Goal: Task Accomplishment & Management: Use online tool/utility

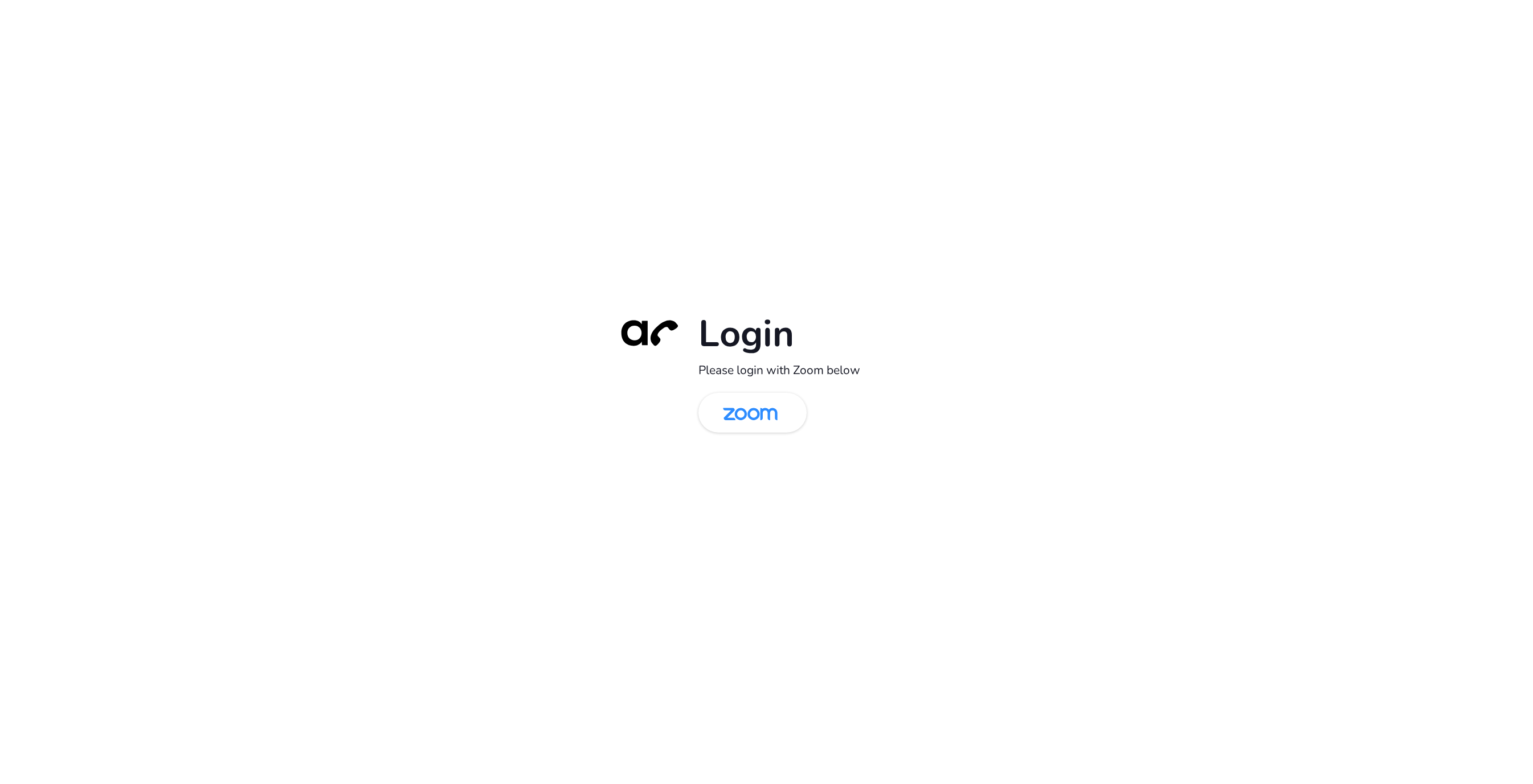
drag, startPoint x: 460, startPoint y: 66, endPoint x: 569, endPoint y: 311, distance: 268.2
click at [460, 66] on div "Login Please login with Zoom below" at bounding box center [766, 392] width 1533 height 784
click at [760, 410] on img at bounding box center [749, 413] width 79 height 37
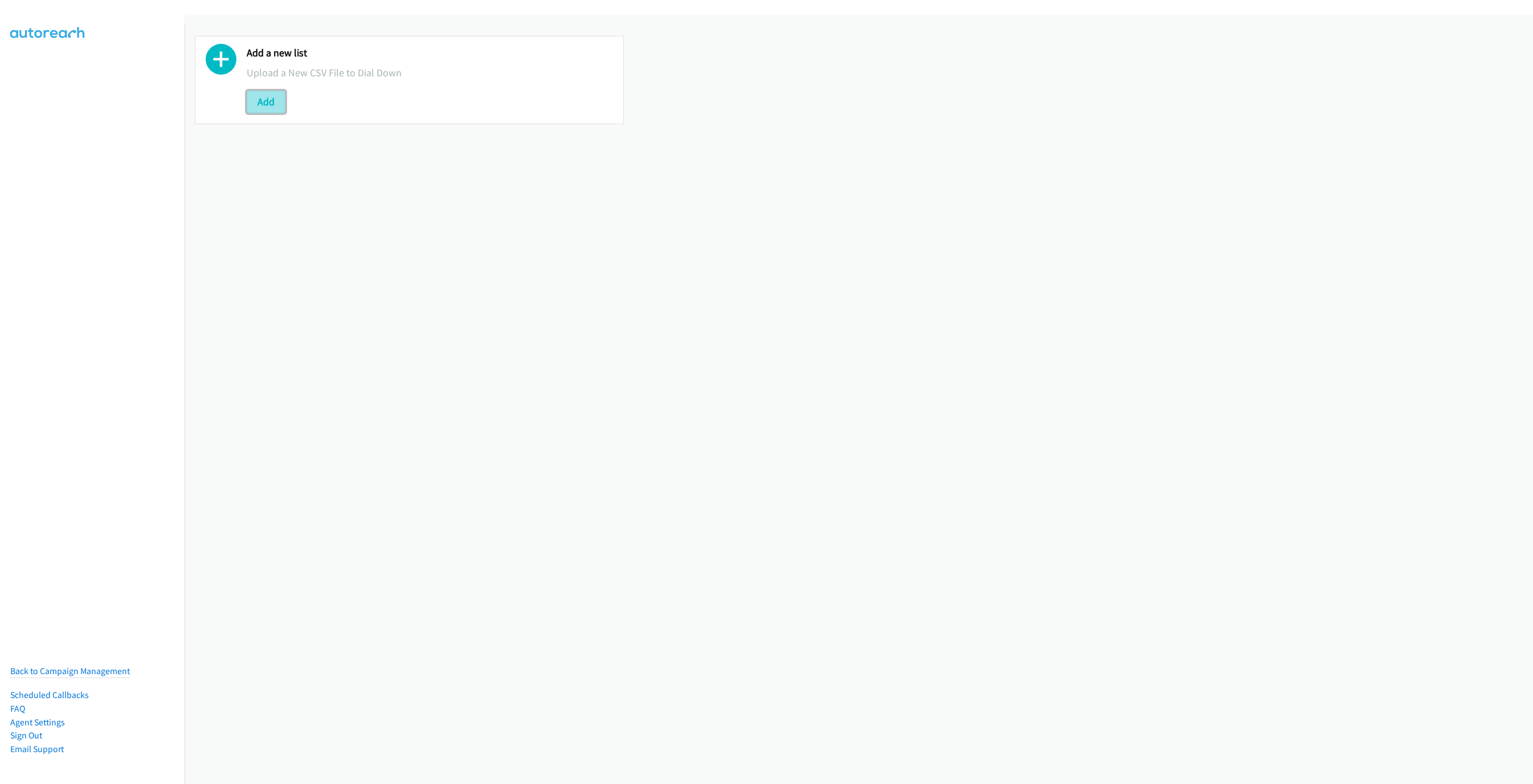
click at [275, 105] on button "Add" at bounding box center [266, 101] width 39 height 22
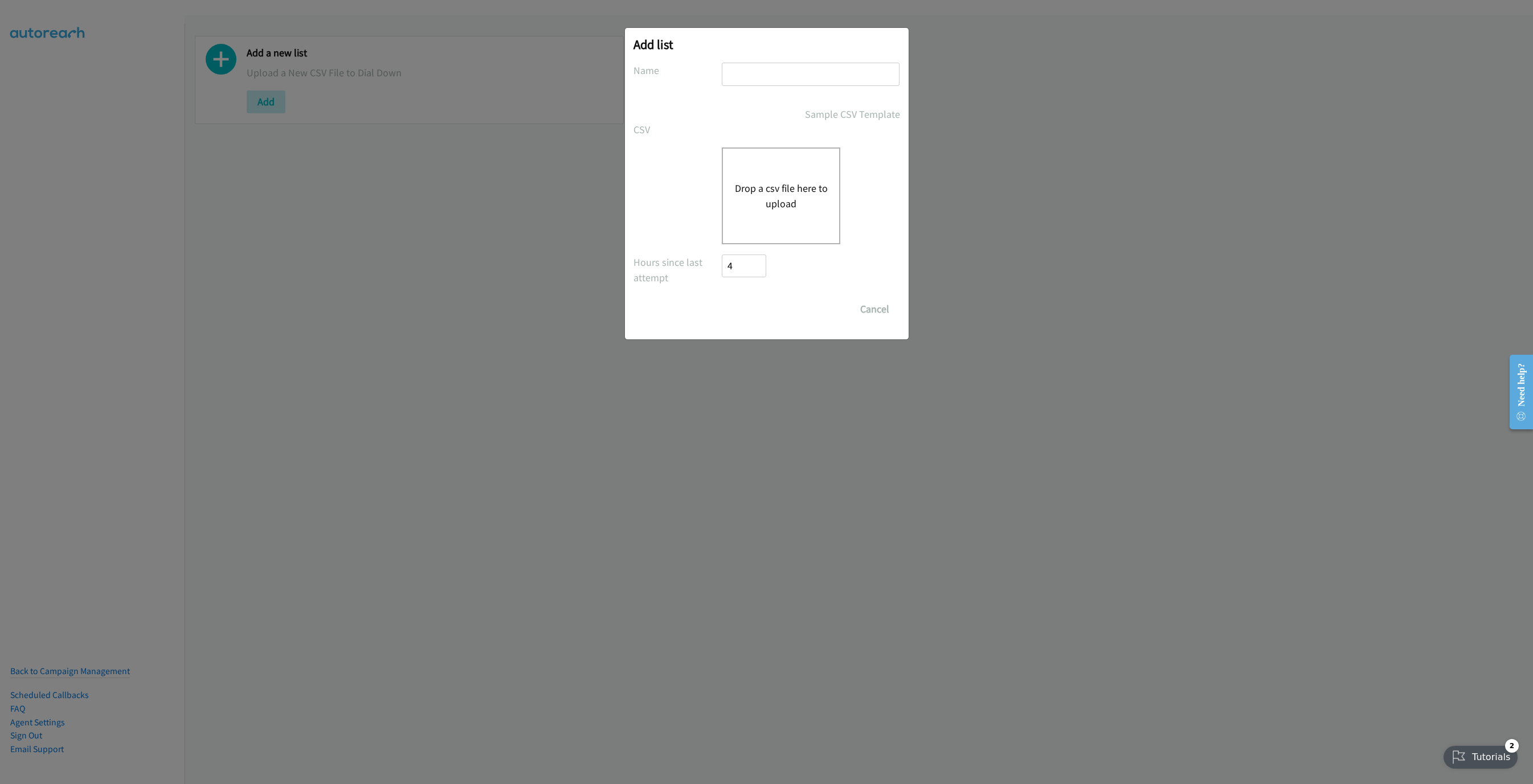
click at [776, 72] on input "text" at bounding box center [810, 74] width 178 height 23
click at [803, 77] on input "text" at bounding box center [810, 74] width 178 height 23
drag, startPoint x: 803, startPoint y: 77, endPoint x: 793, endPoint y: 75, distance: 10.2
click at [803, 77] on input "text" at bounding box center [810, 74] width 178 height 23
type input "NICE"
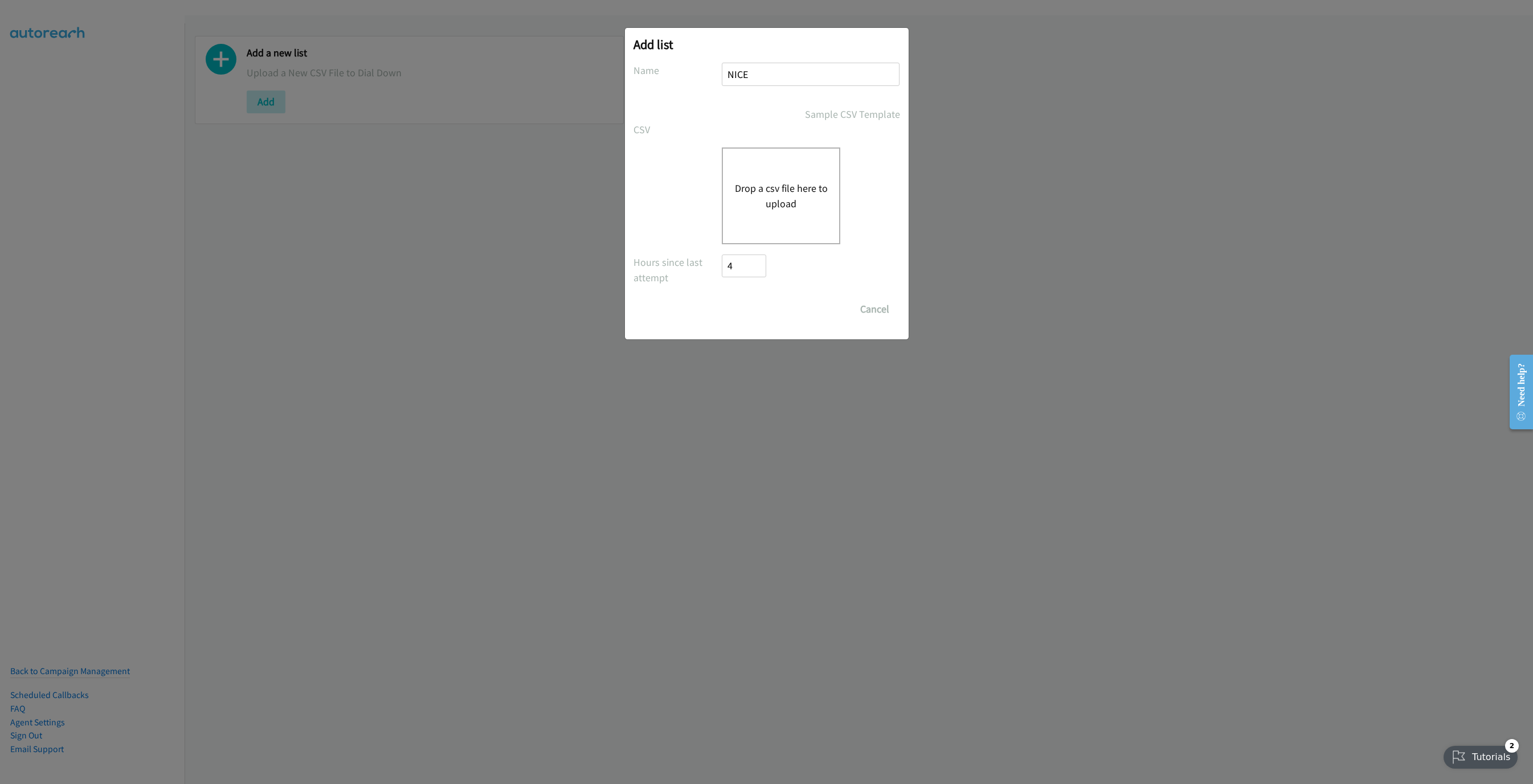
drag, startPoint x: 716, startPoint y: 168, endPoint x: 742, endPoint y: 178, distance: 27.9
click at [729, 173] on div "Drop a csv file here to upload" at bounding box center [766, 196] width 266 height 97
click at [742, 178] on div "Drop a csv file here to upload" at bounding box center [780, 196] width 119 height 97
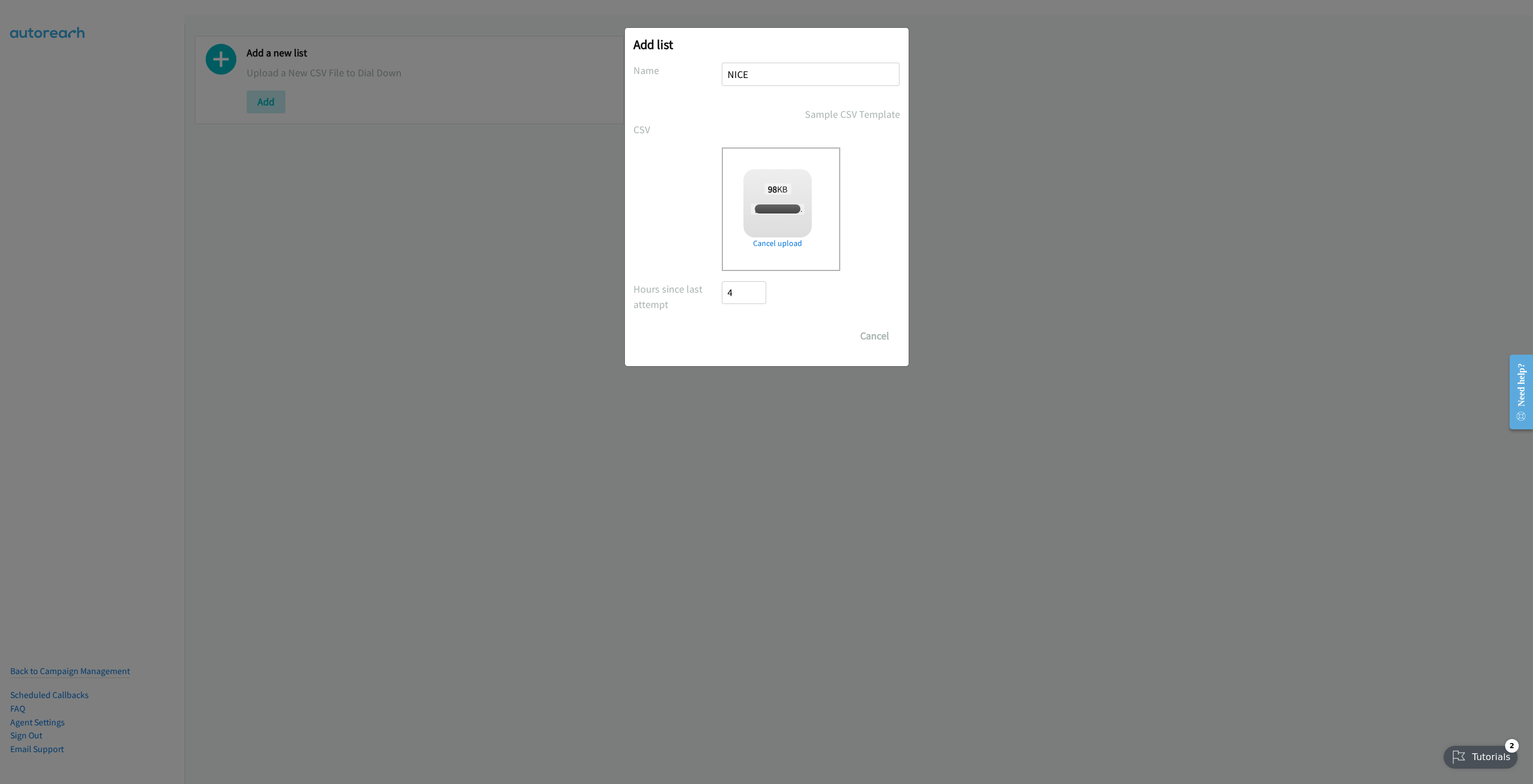
checkbox input "true"
click at [755, 338] on input "Save List" at bounding box center [752, 335] width 60 height 22
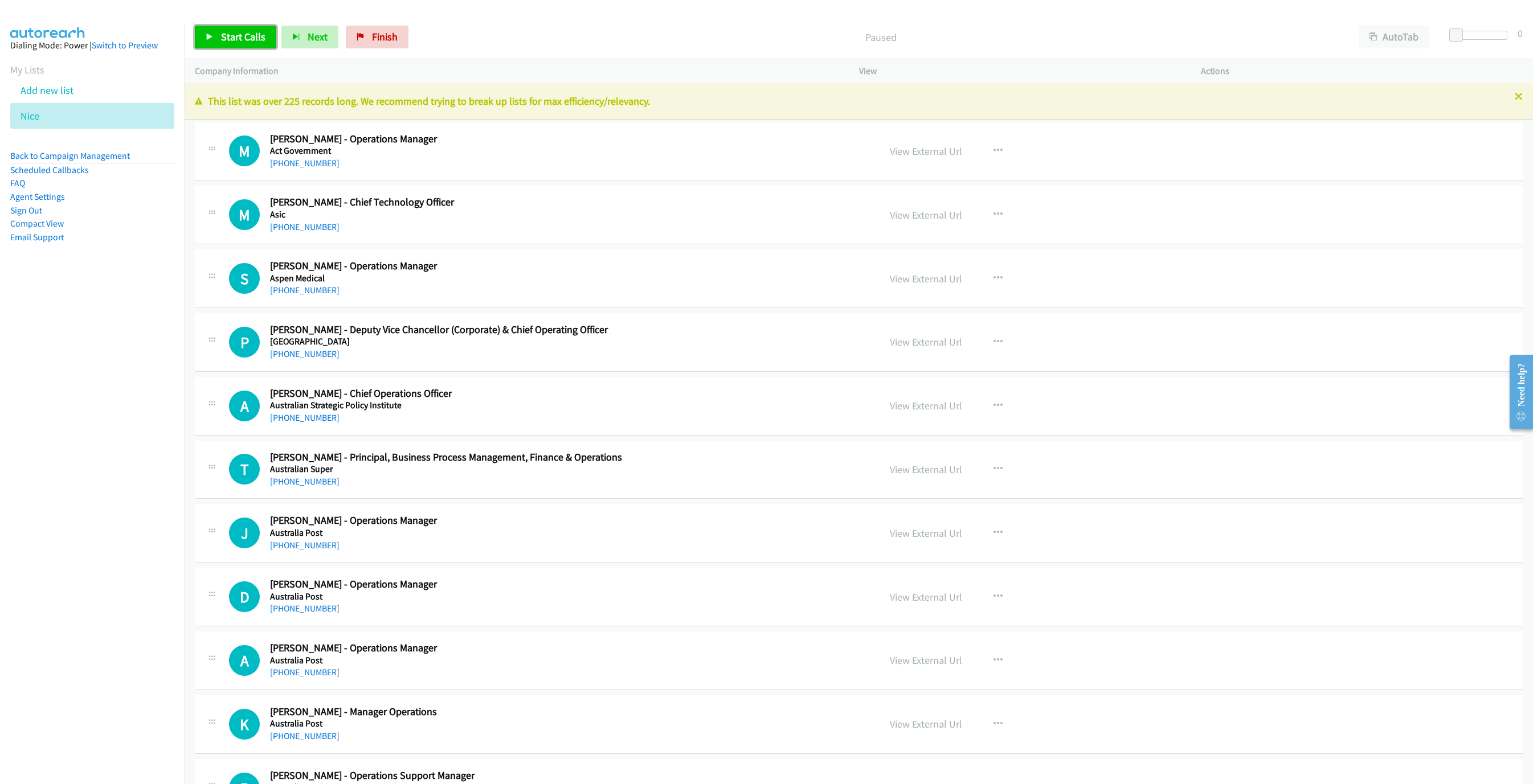
click at [219, 32] on link "Start Calls" at bounding box center [236, 37] width 81 height 22
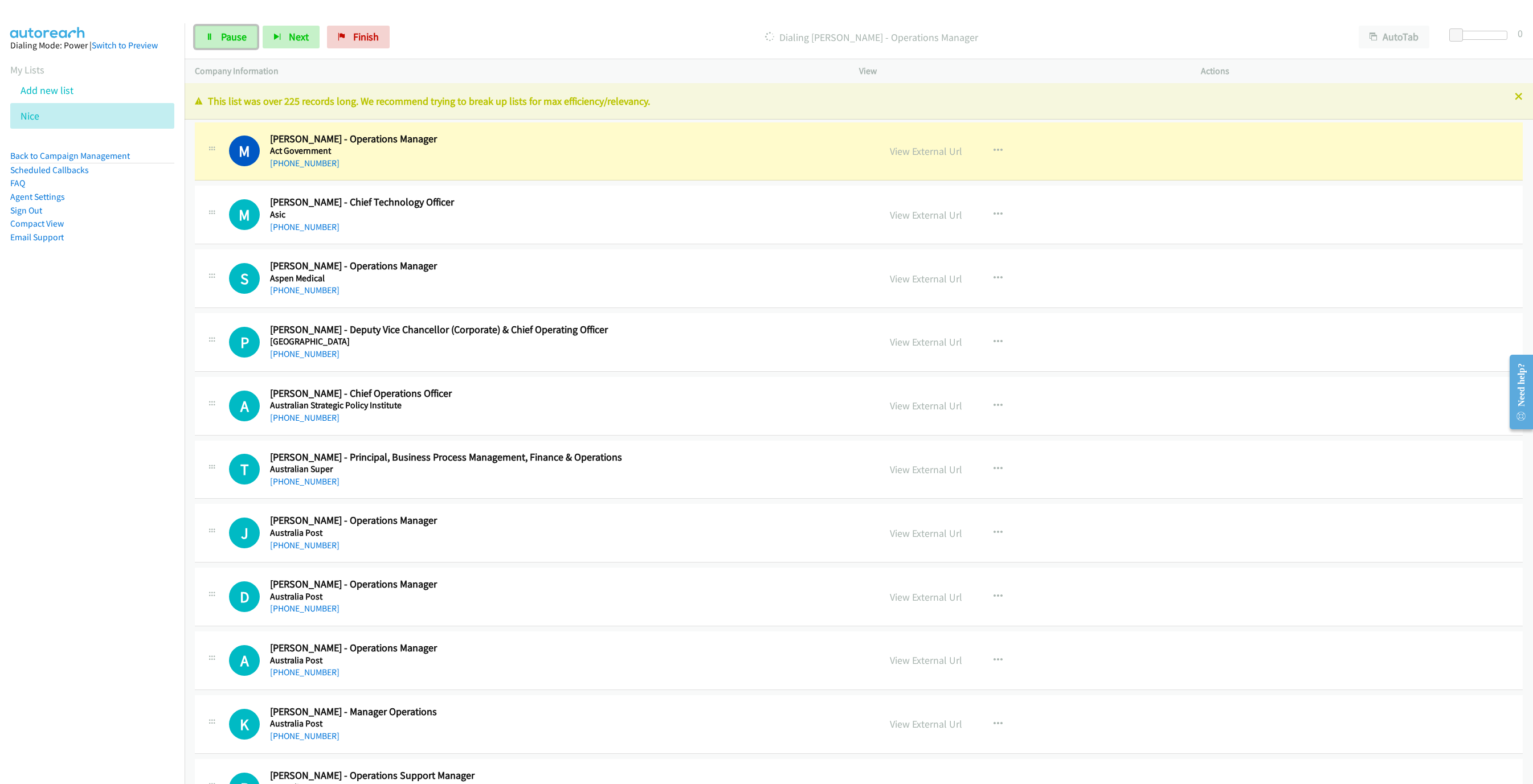
drag, startPoint x: 211, startPoint y: 38, endPoint x: 920, endPoint y: 311, distance: 759.7
click at [212, 38] on icon at bounding box center [210, 37] width 8 height 8
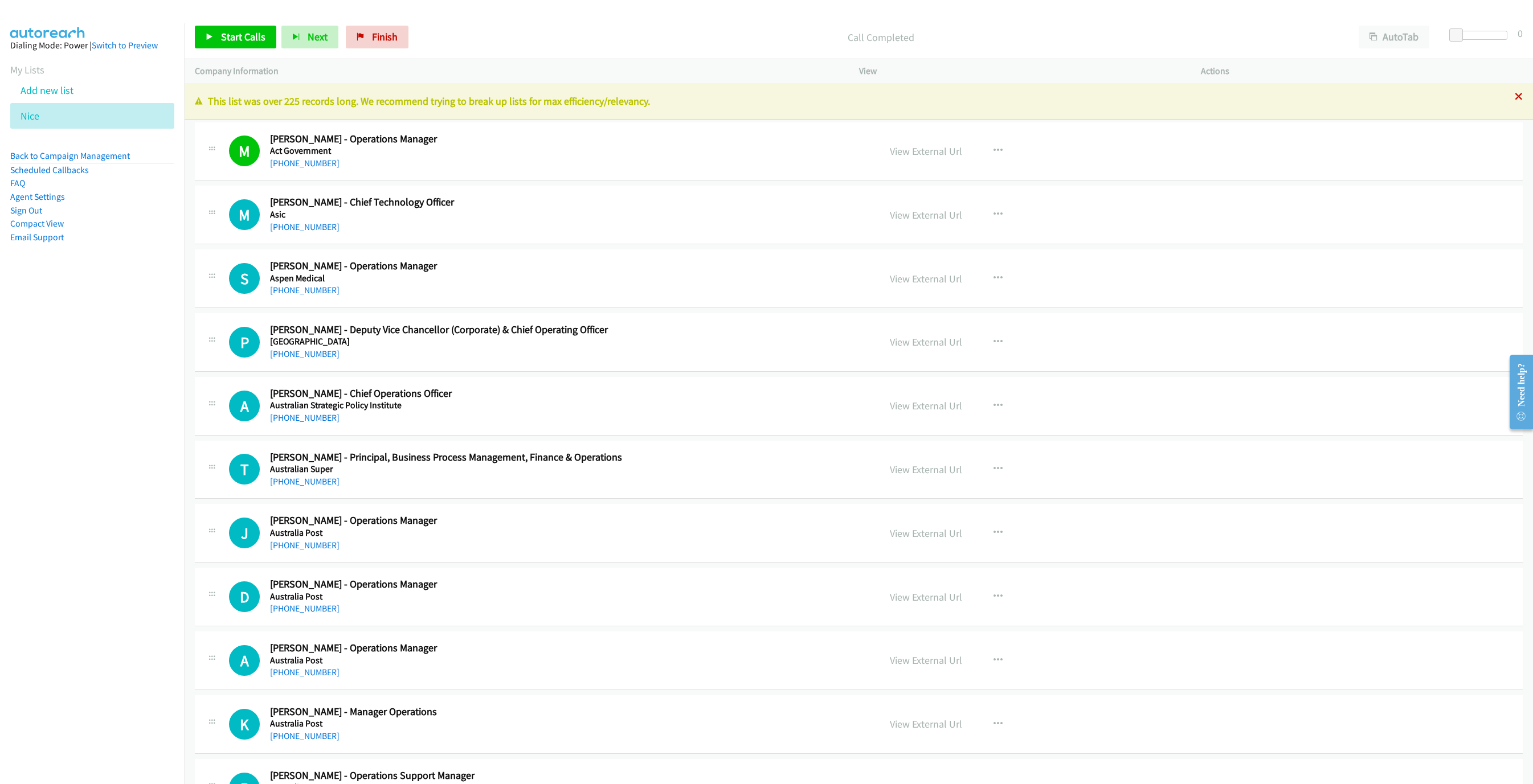
click at [1515, 100] on icon at bounding box center [1519, 98] width 8 height 8
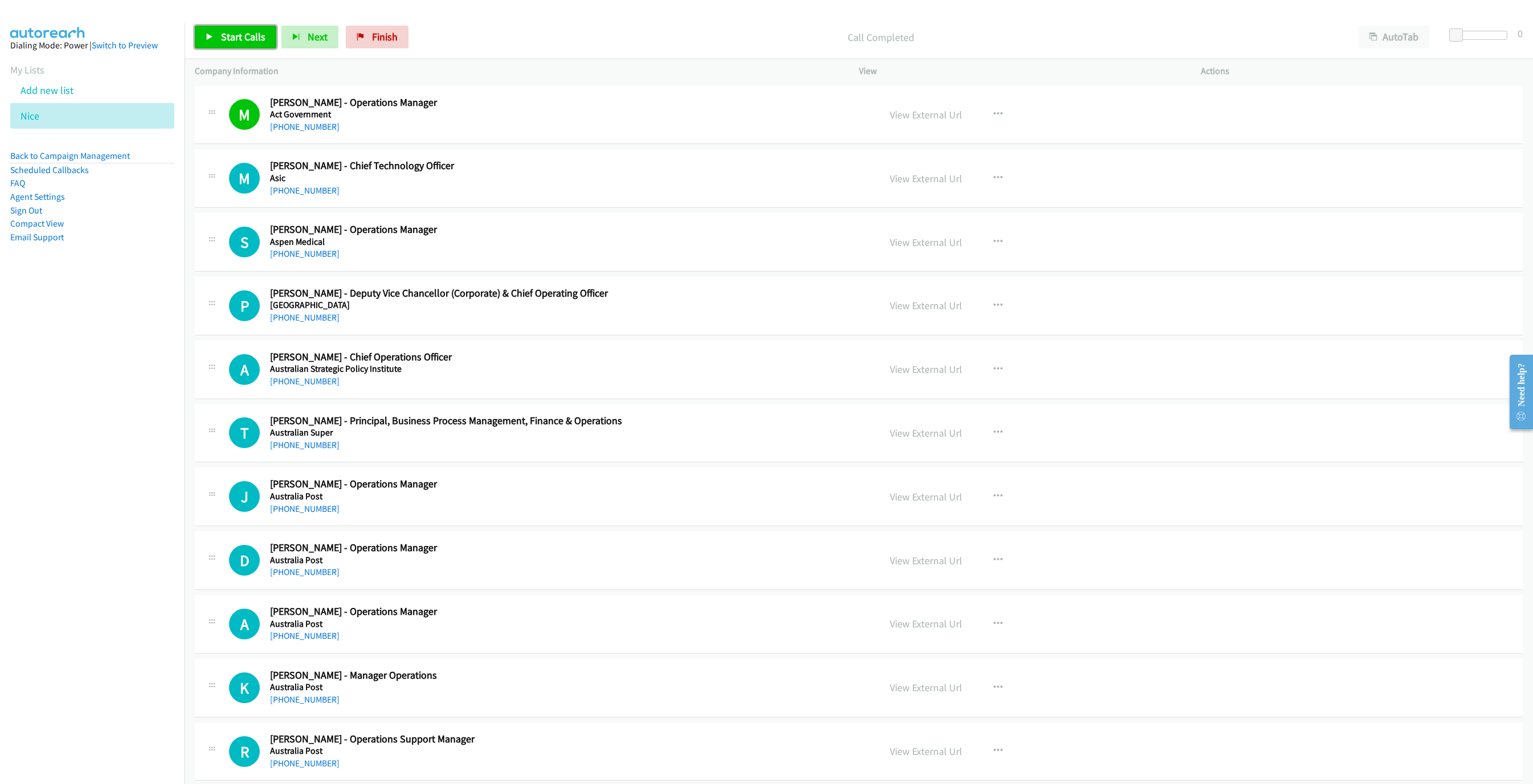
click at [221, 40] on span "Start Calls" at bounding box center [243, 37] width 45 height 13
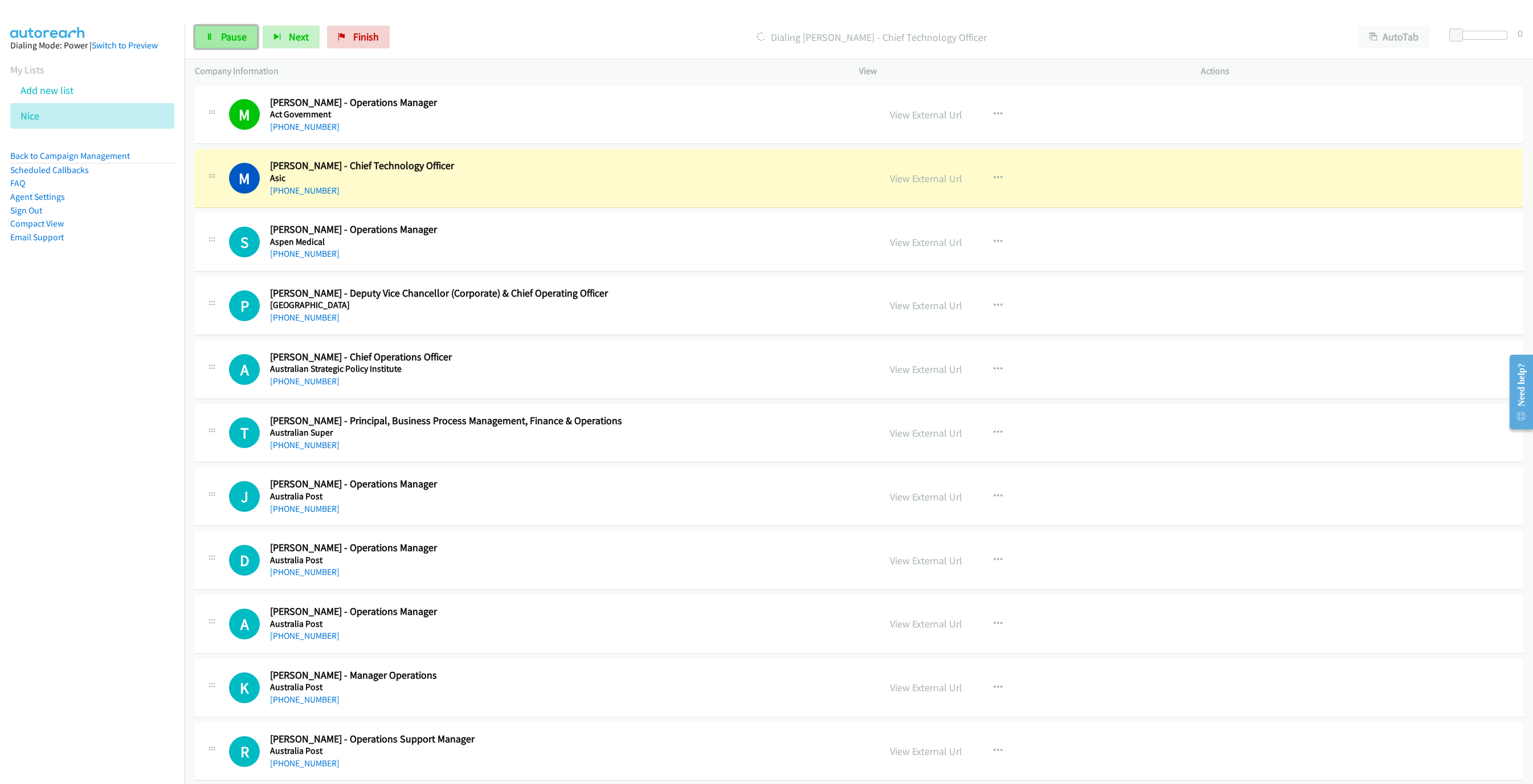
click at [219, 29] on link "Pause" at bounding box center [226, 37] width 62 height 22
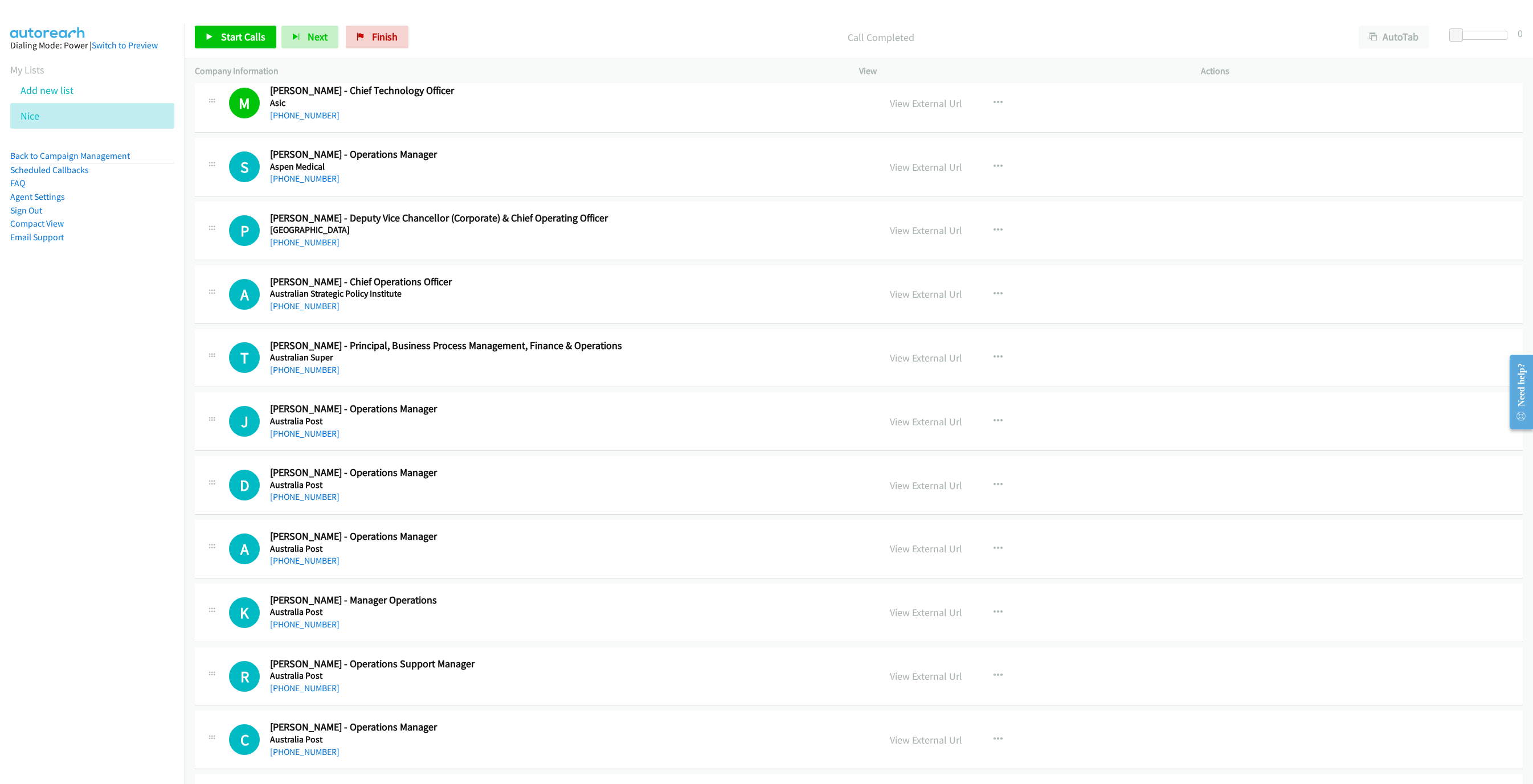
scroll to position [85, 0]
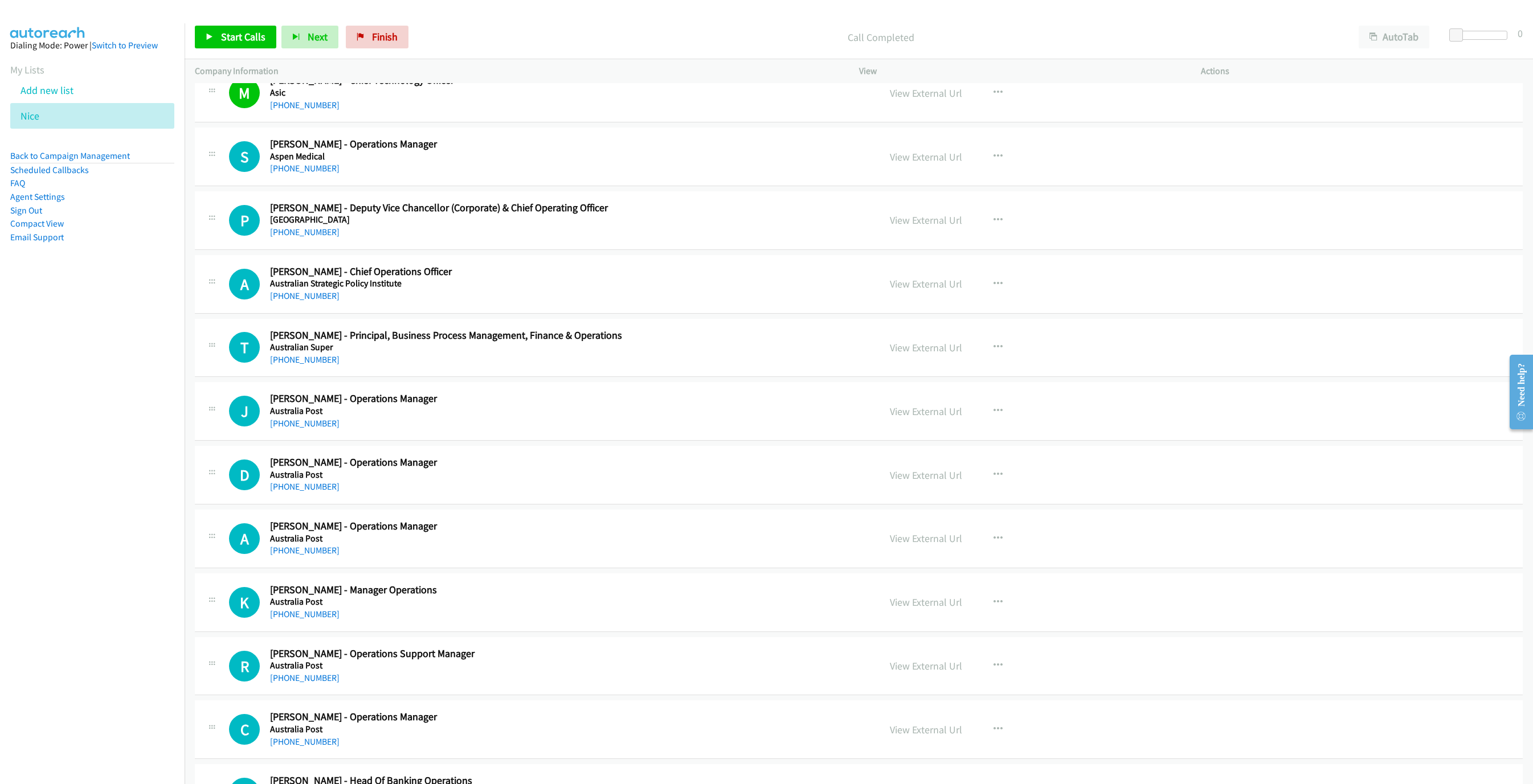
click at [303, 161] on h5 "Aspen Medical" at bounding box center [458, 157] width 377 height 12
click at [230, 37] on span "Start Calls" at bounding box center [243, 37] width 45 height 13
click at [247, 40] on link "Pause" at bounding box center [226, 37] width 62 height 22
click at [224, 45] on link "Start Calls" at bounding box center [236, 37] width 81 height 22
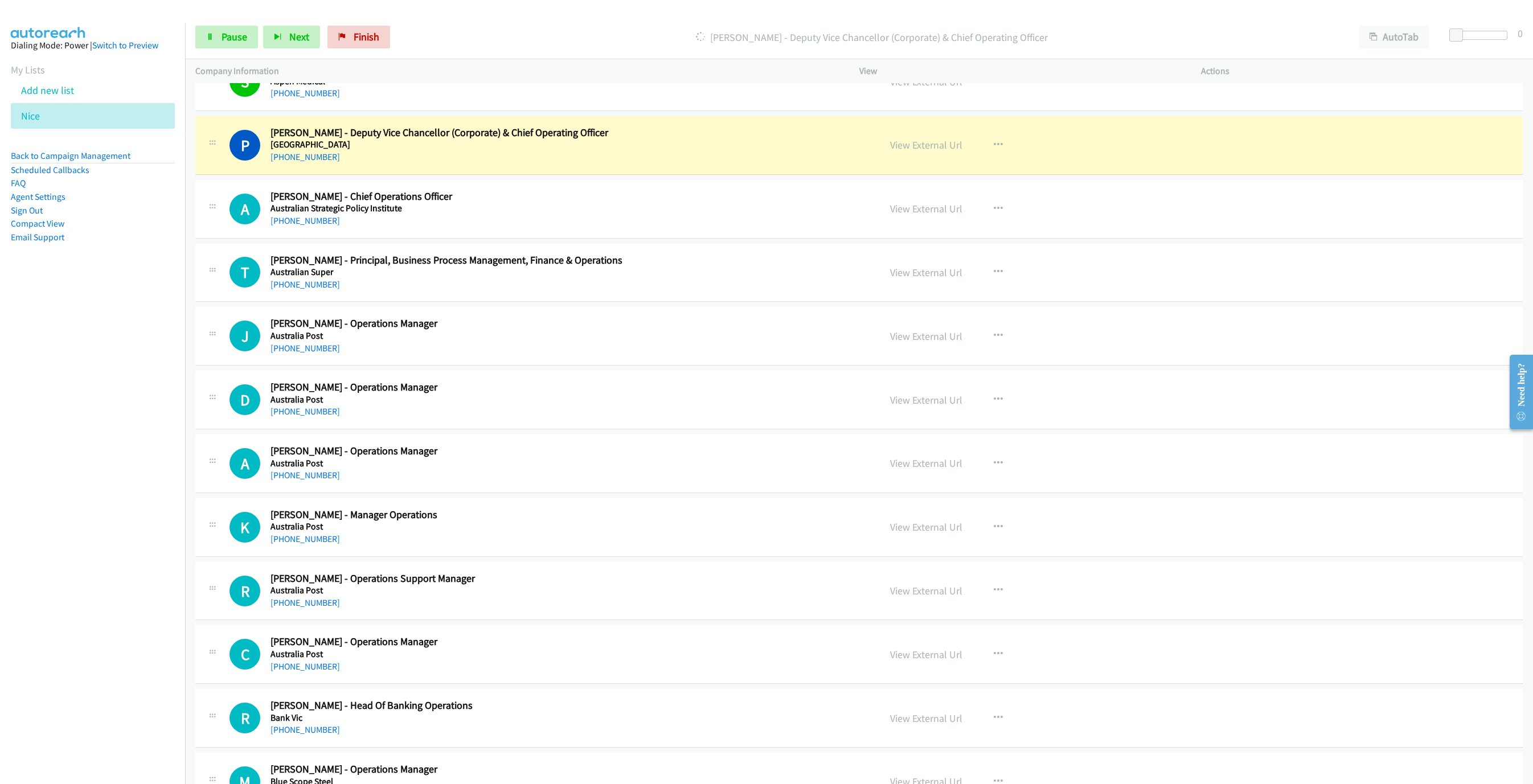
scroll to position [171, 0]
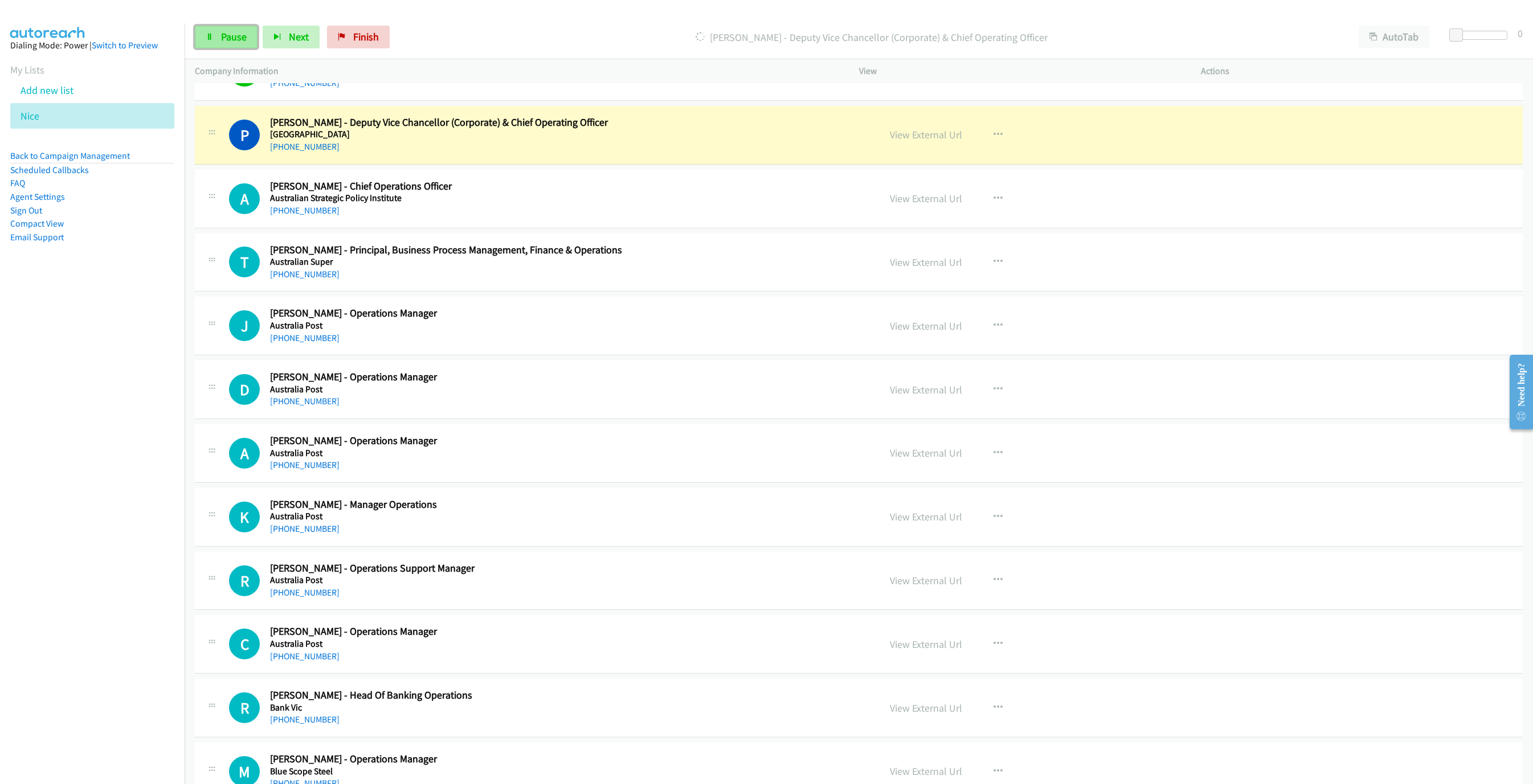
click at [209, 31] on link "Pause" at bounding box center [226, 37] width 62 height 22
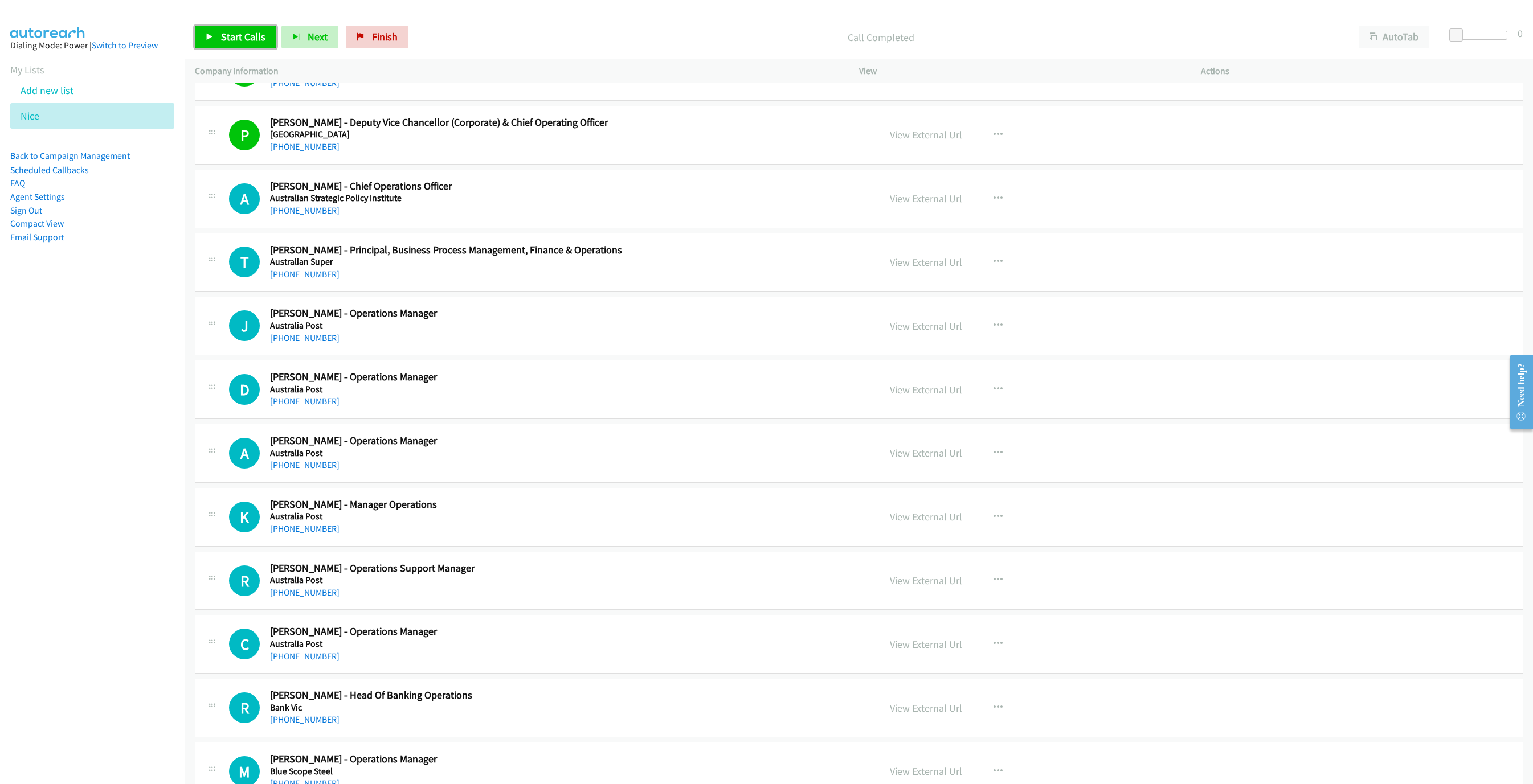
click at [210, 38] on icon at bounding box center [210, 37] width 8 height 8
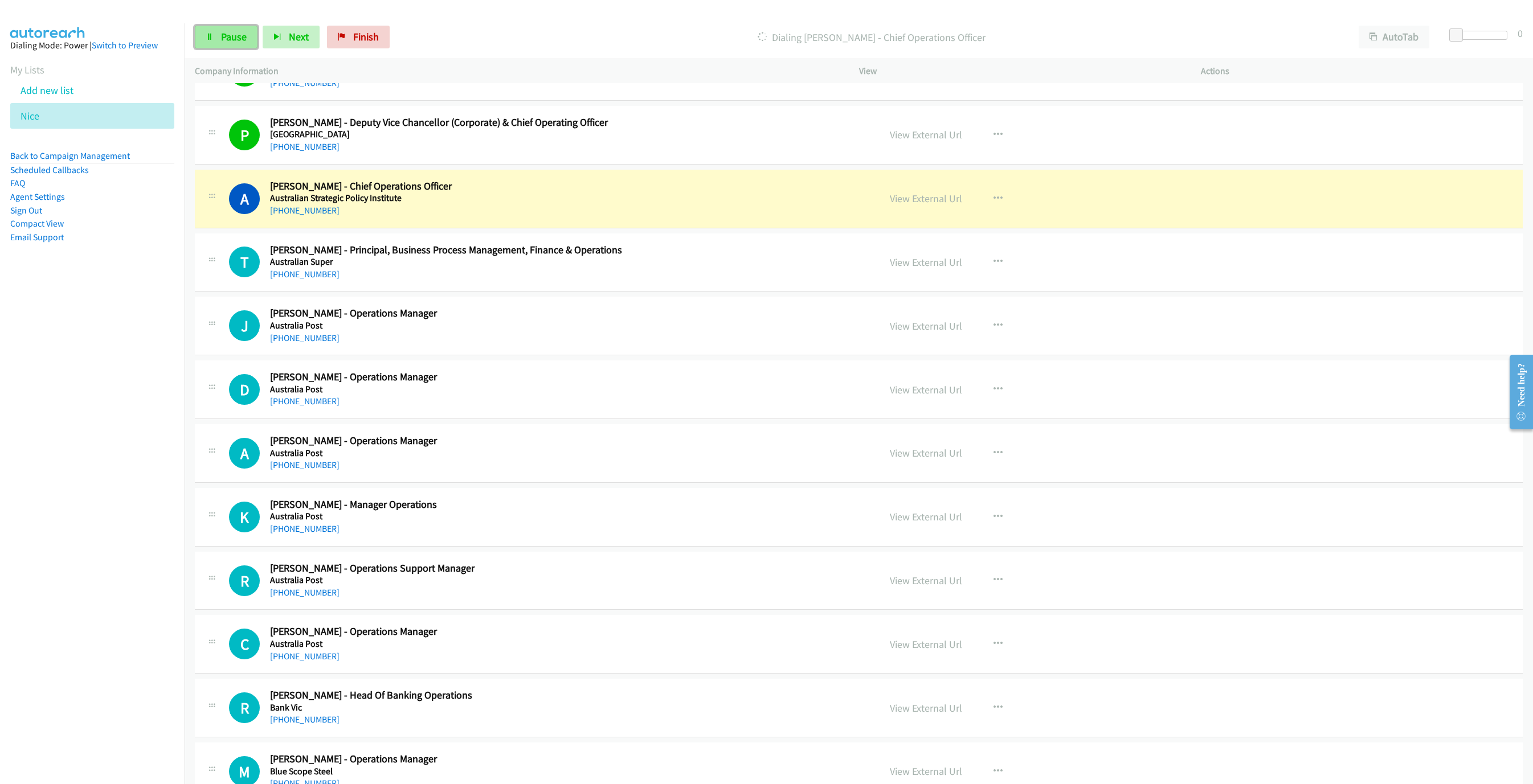
click at [207, 42] on link "Pause" at bounding box center [226, 37] width 62 height 22
click at [911, 200] on link "View External Url" at bounding box center [925, 198] width 72 height 13
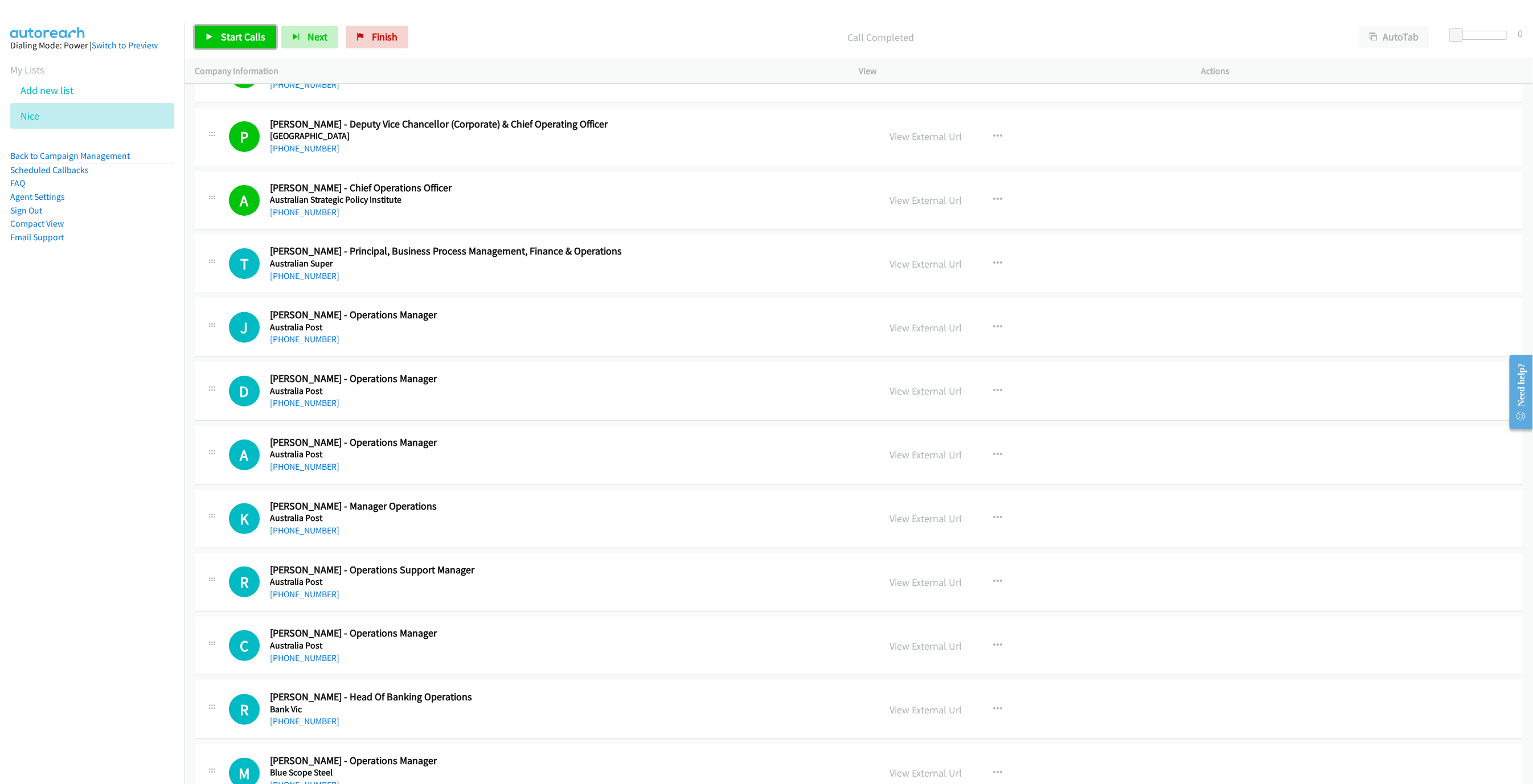
click at [216, 32] on link "Start Calls" at bounding box center [236, 37] width 81 height 22
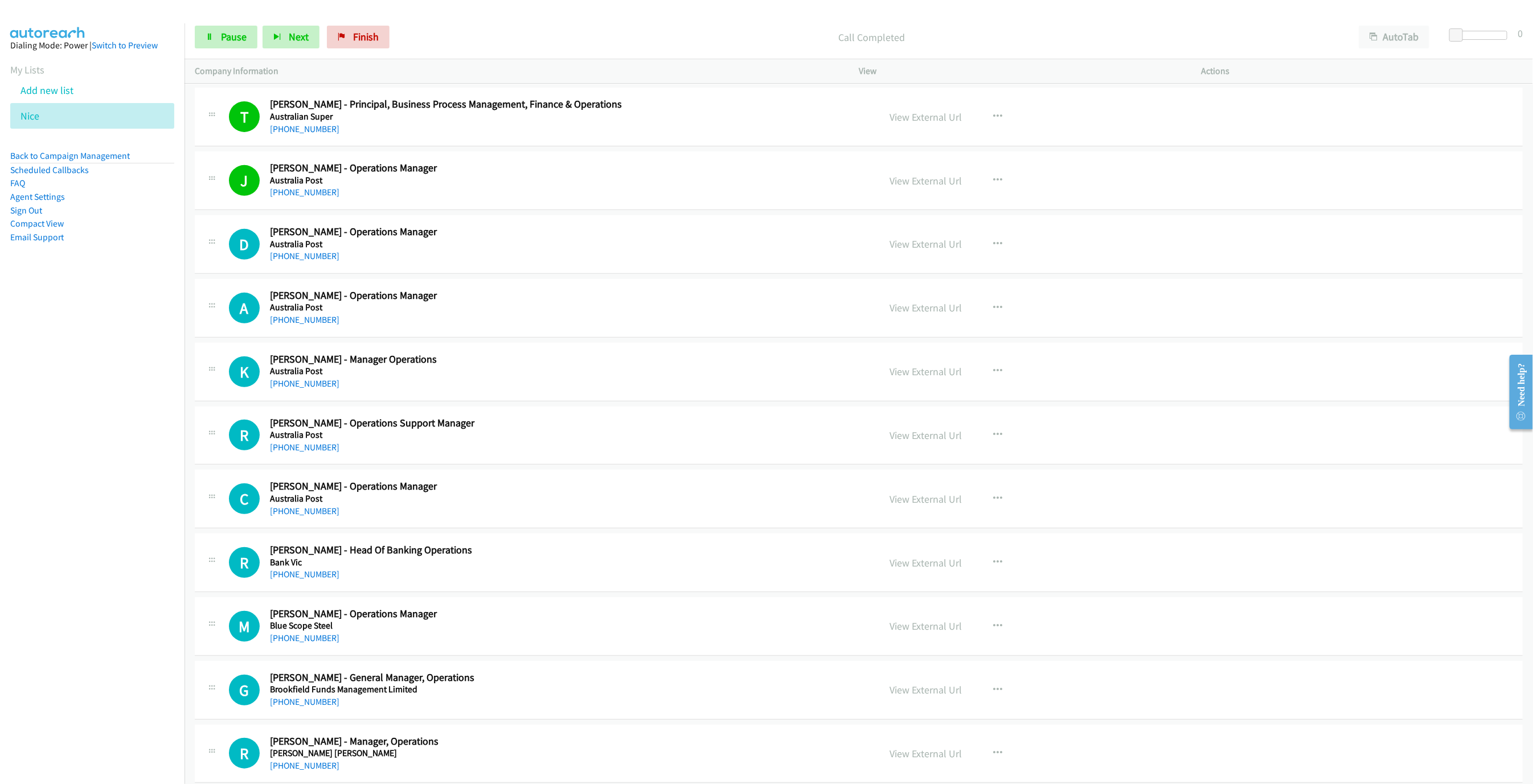
scroll to position [376, 0]
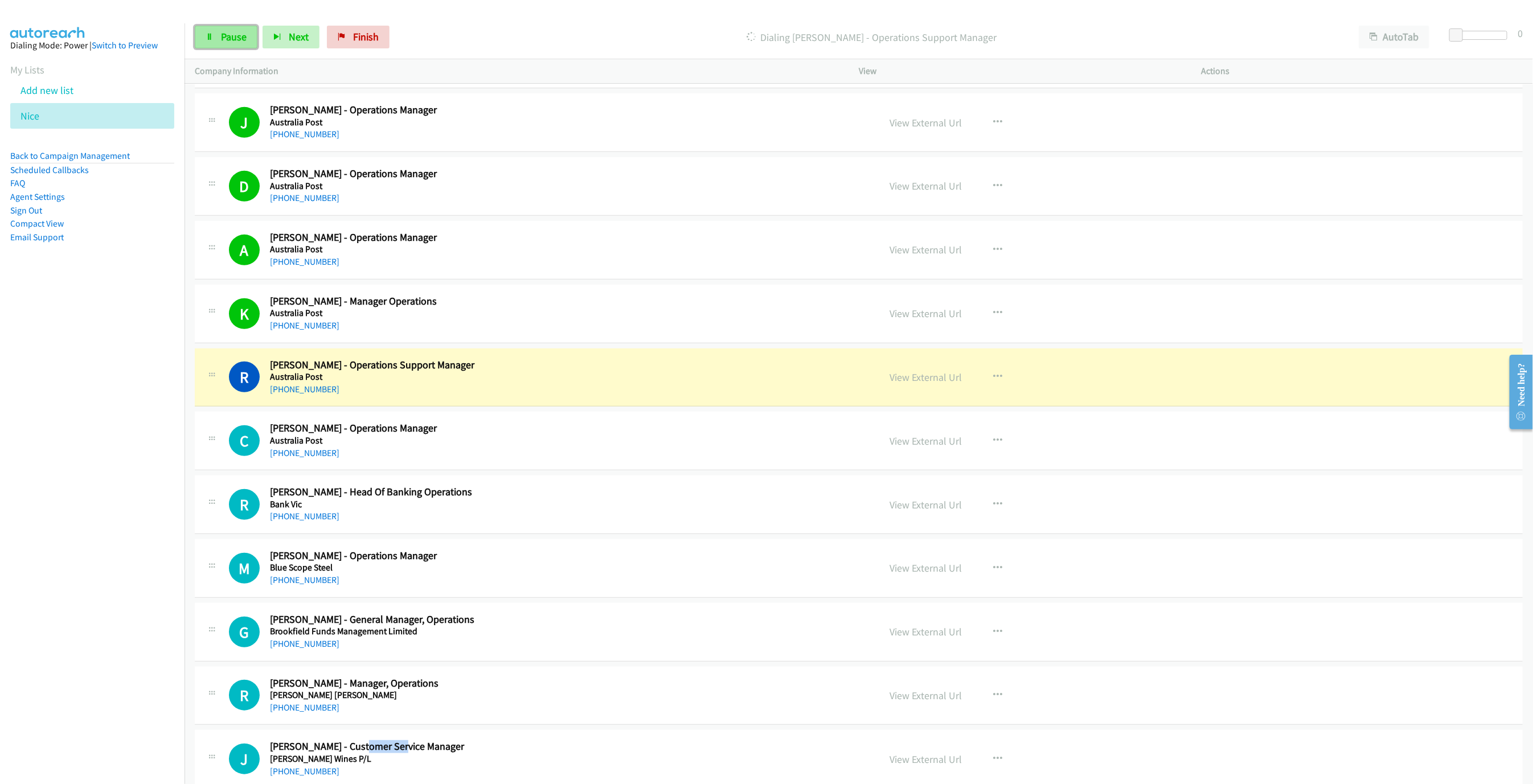
click at [216, 43] on link "Pause" at bounding box center [226, 37] width 62 height 22
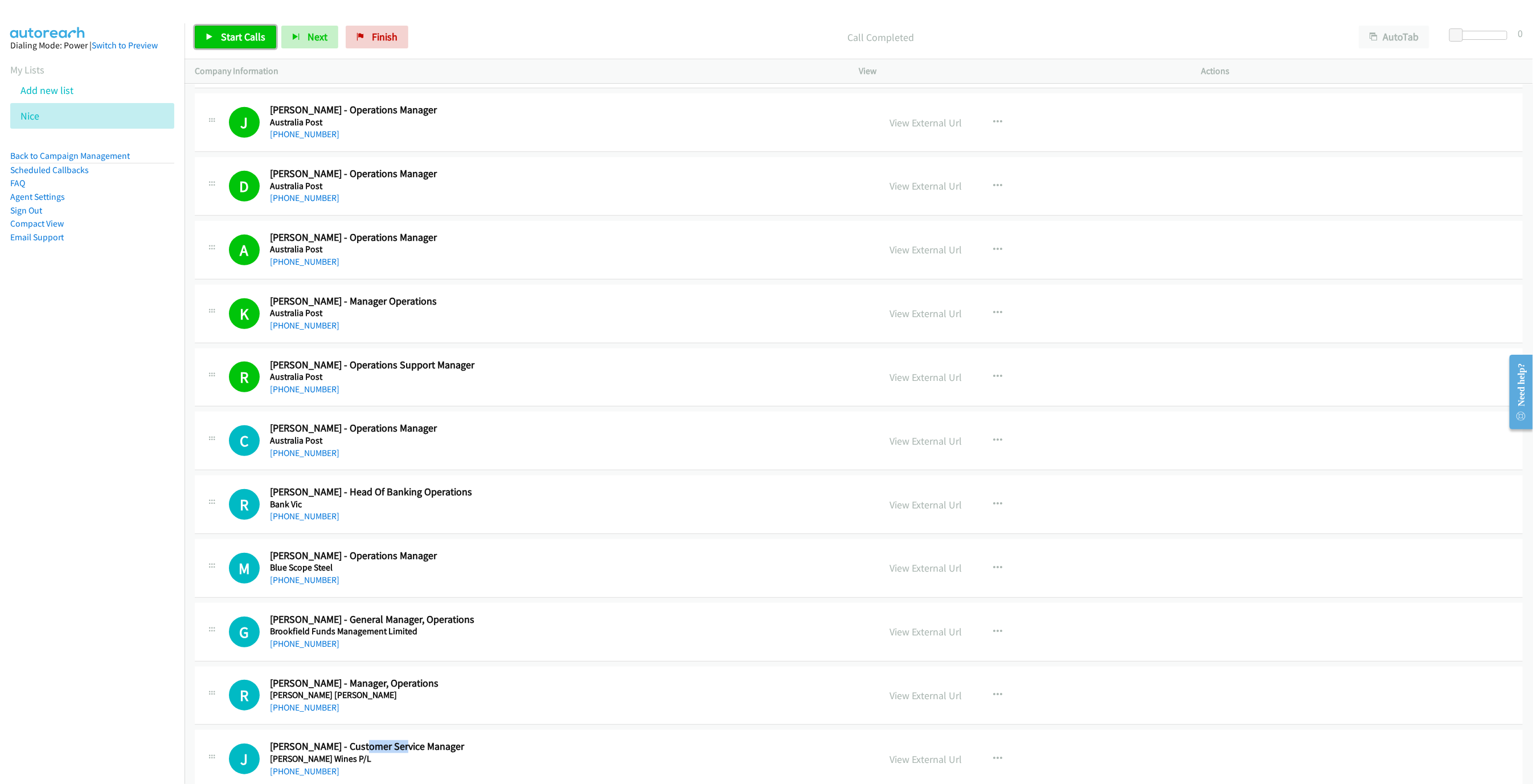
click at [253, 43] on link "Start Calls" at bounding box center [236, 37] width 81 height 22
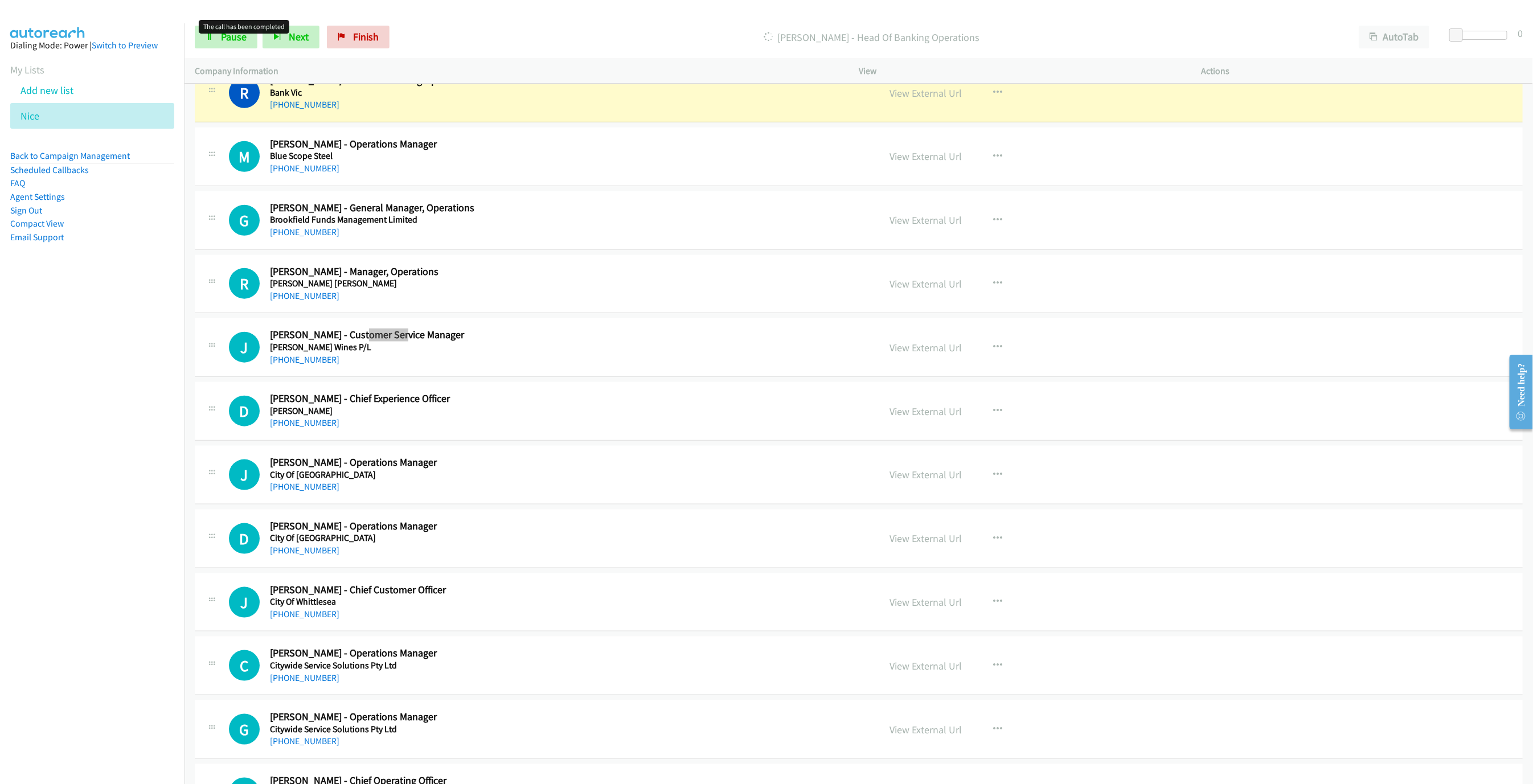
scroll to position [718, 0]
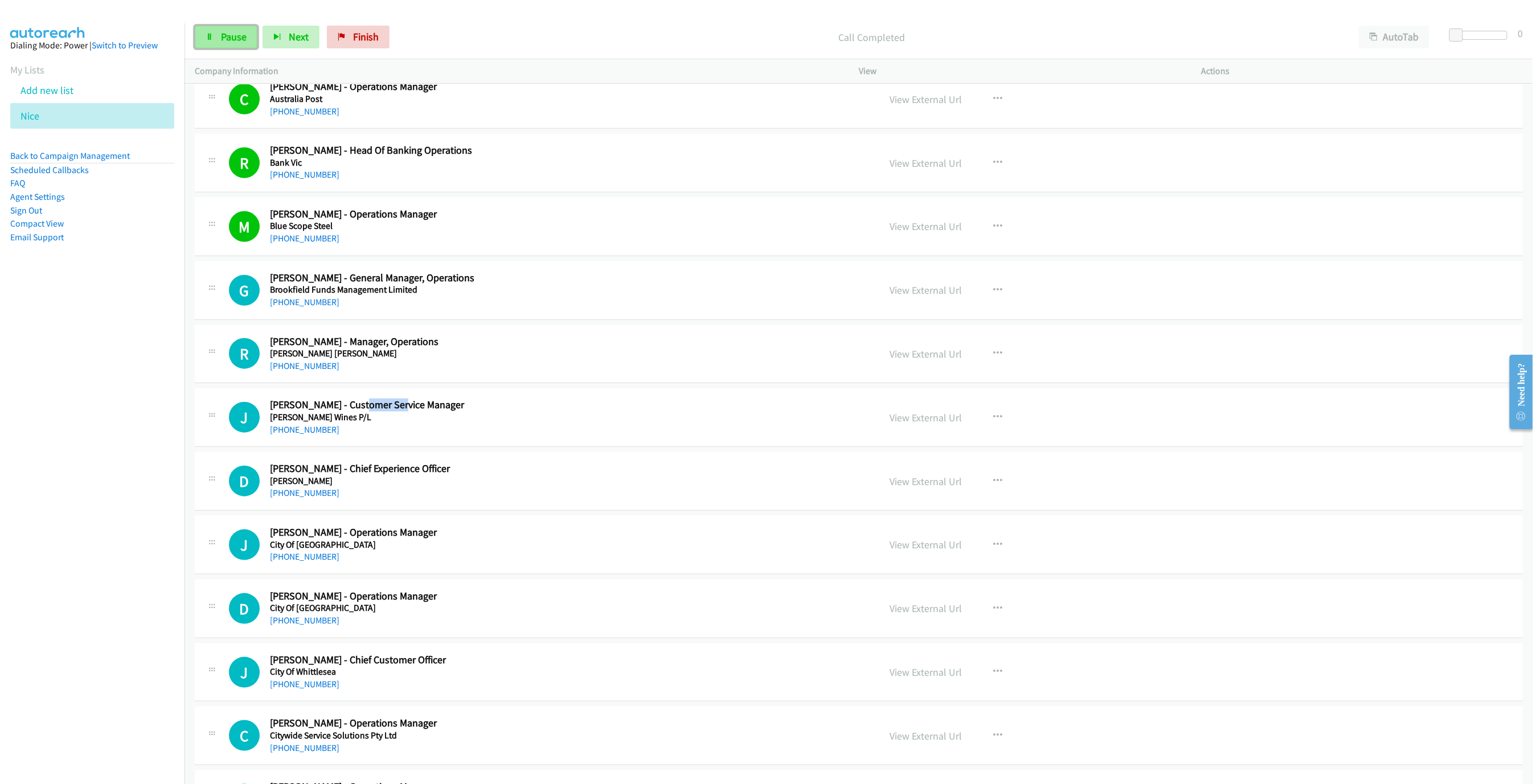
click at [245, 37] on span "Pause" at bounding box center [233, 37] width 26 height 13
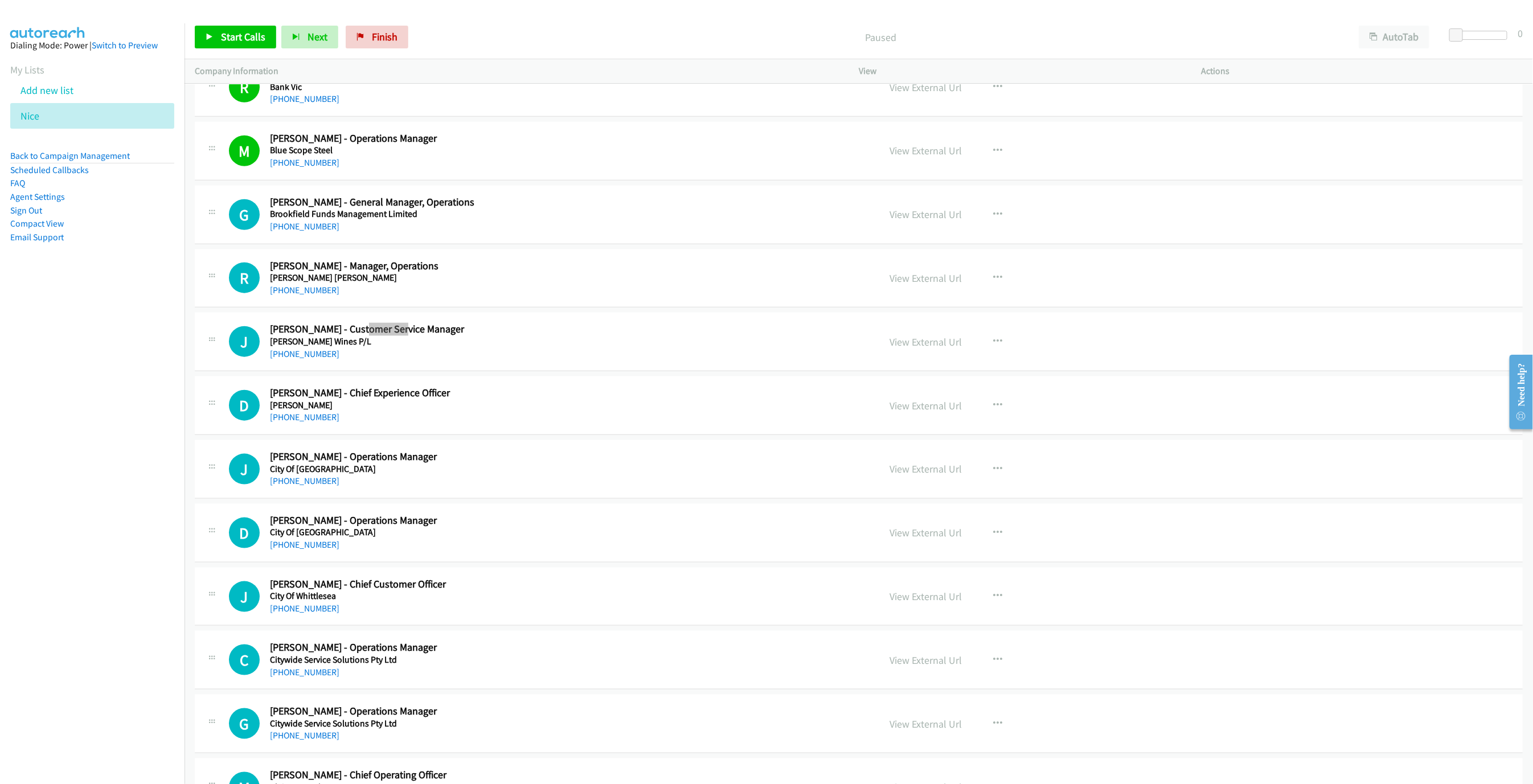
scroll to position [803, 0]
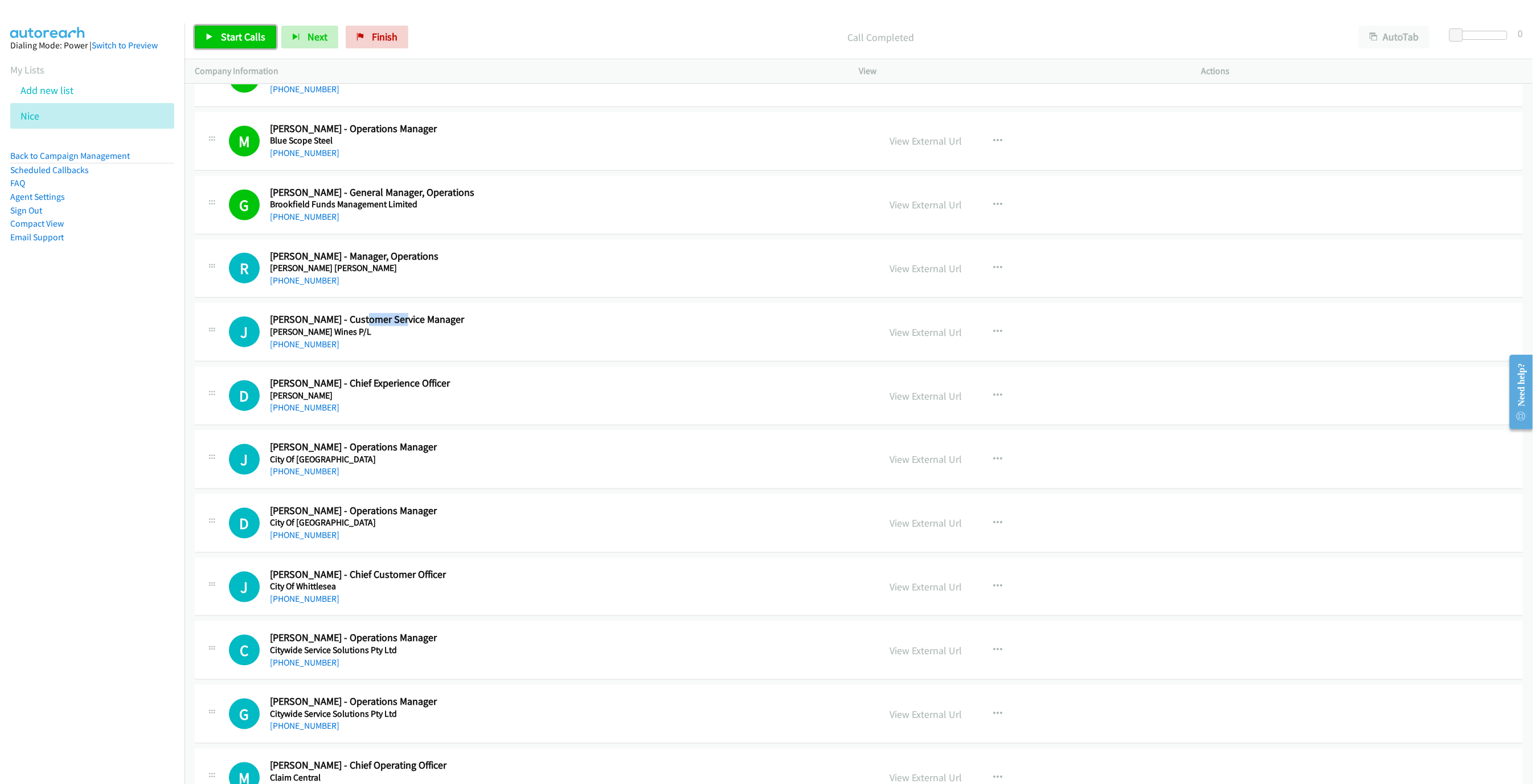
click at [237, 38] on span "Start Calls" at bounding box center [243, 37] width 45 height 13
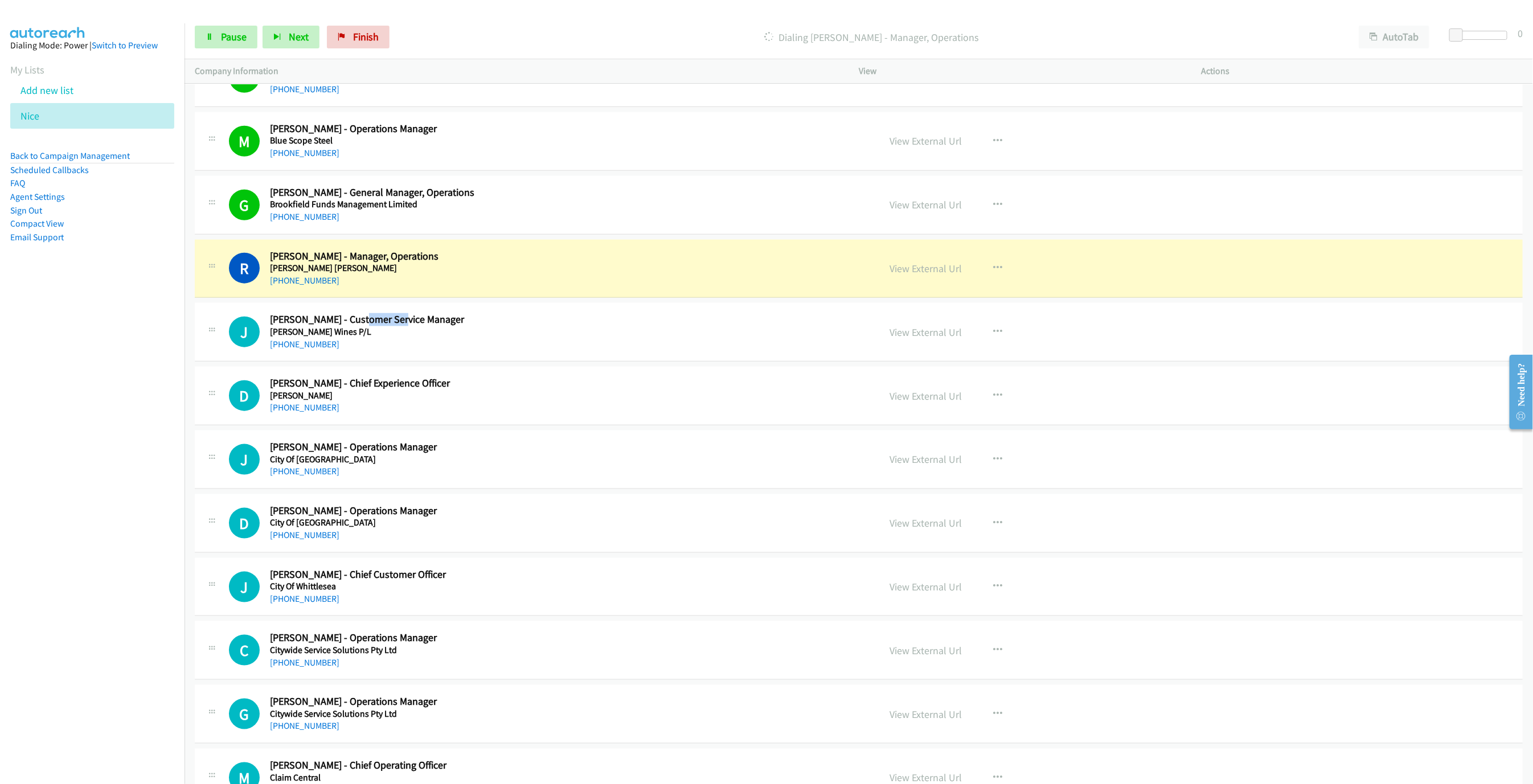
click at [489, 273] on h5 "[PERSON_NAME] [PERSON_NAME]" at bounding box center [458, 268] width 377 height 12
drag, startPoint x: 931, startPoint y: 279, endPoint x: 930, endPoint y: 272, distance: 7.1
click at [930, 272] on link "View External Url" at bounding box center [925, 269] width 72 height 13
click at [217, 40] on link "Pause" at bounding box center [226, 37] width 62 height 22
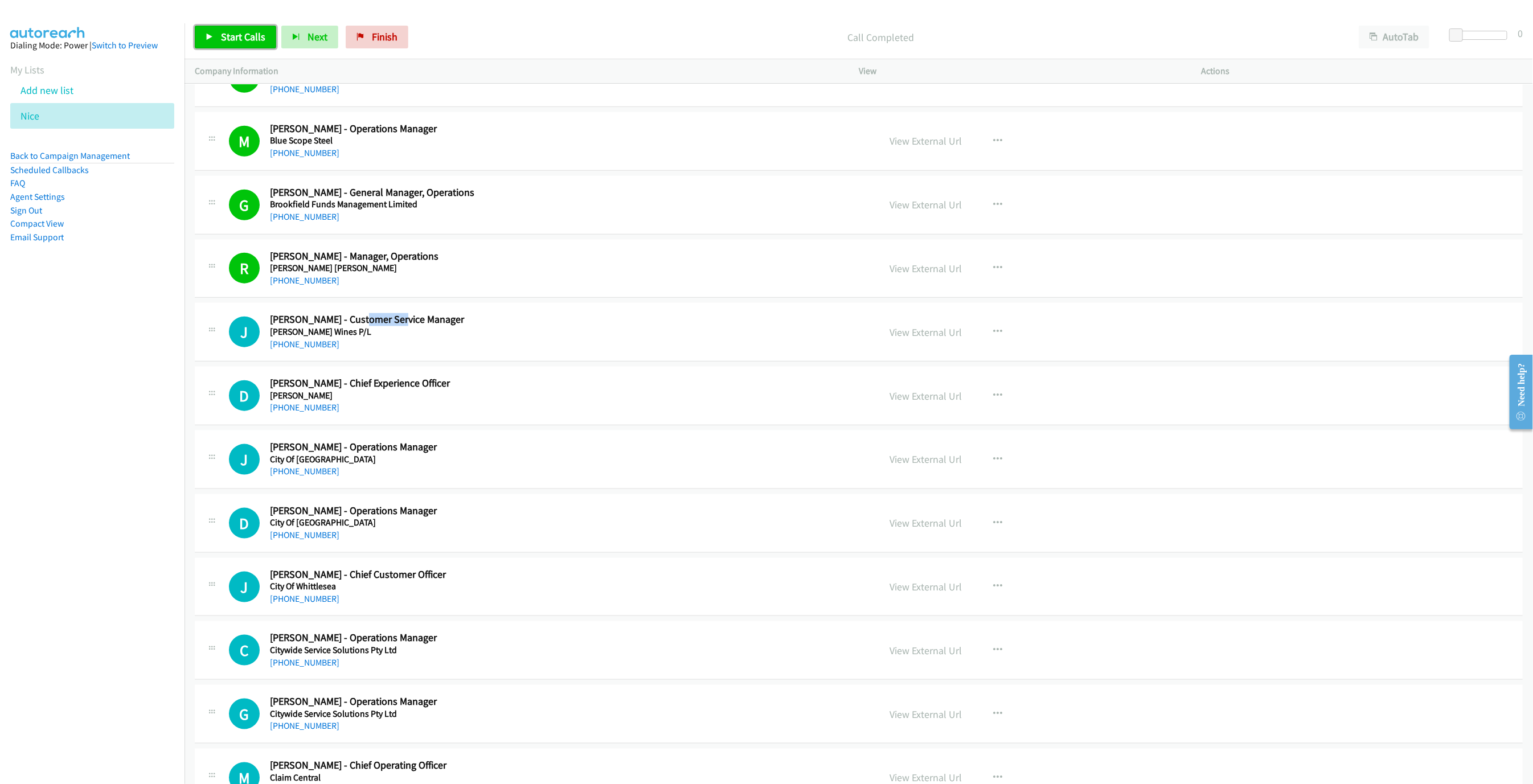
click at [232, 39] on span "Start Calls" at bounding box center [243, 37] width 45 height 13
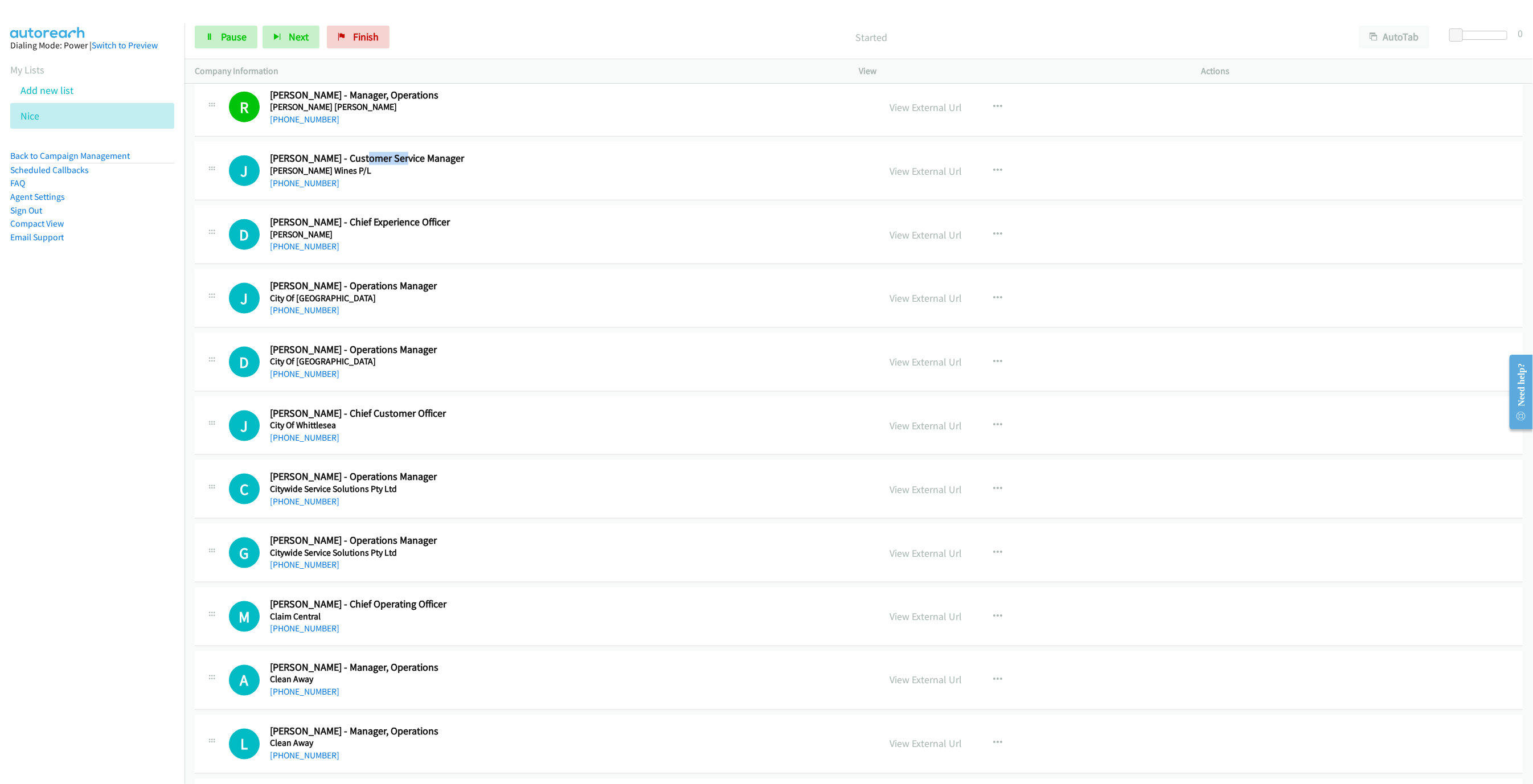
scroll to position [974, 0]
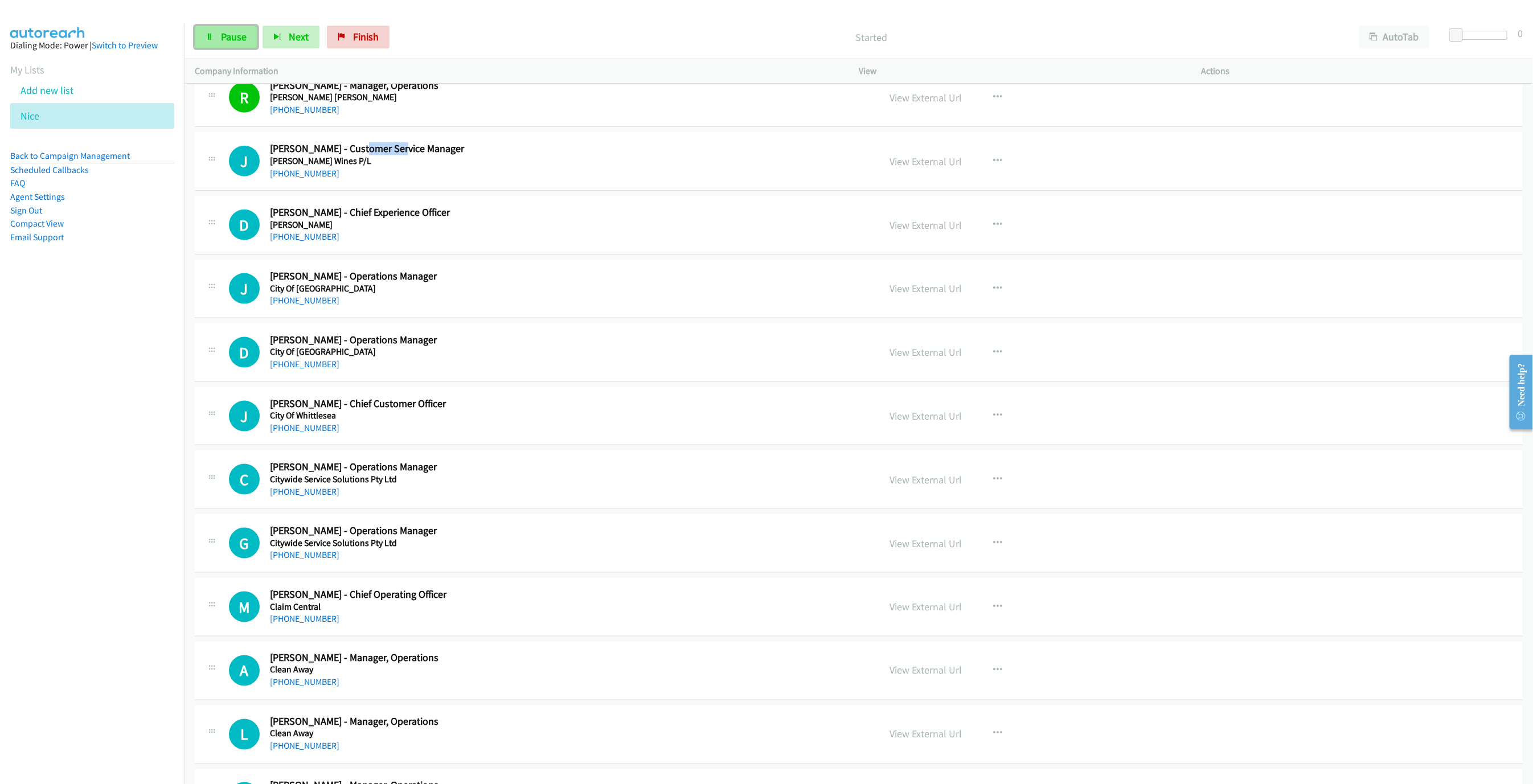
click at [216, 37] on link "Pause" at bounding box center [226, 37] width 62 height 22
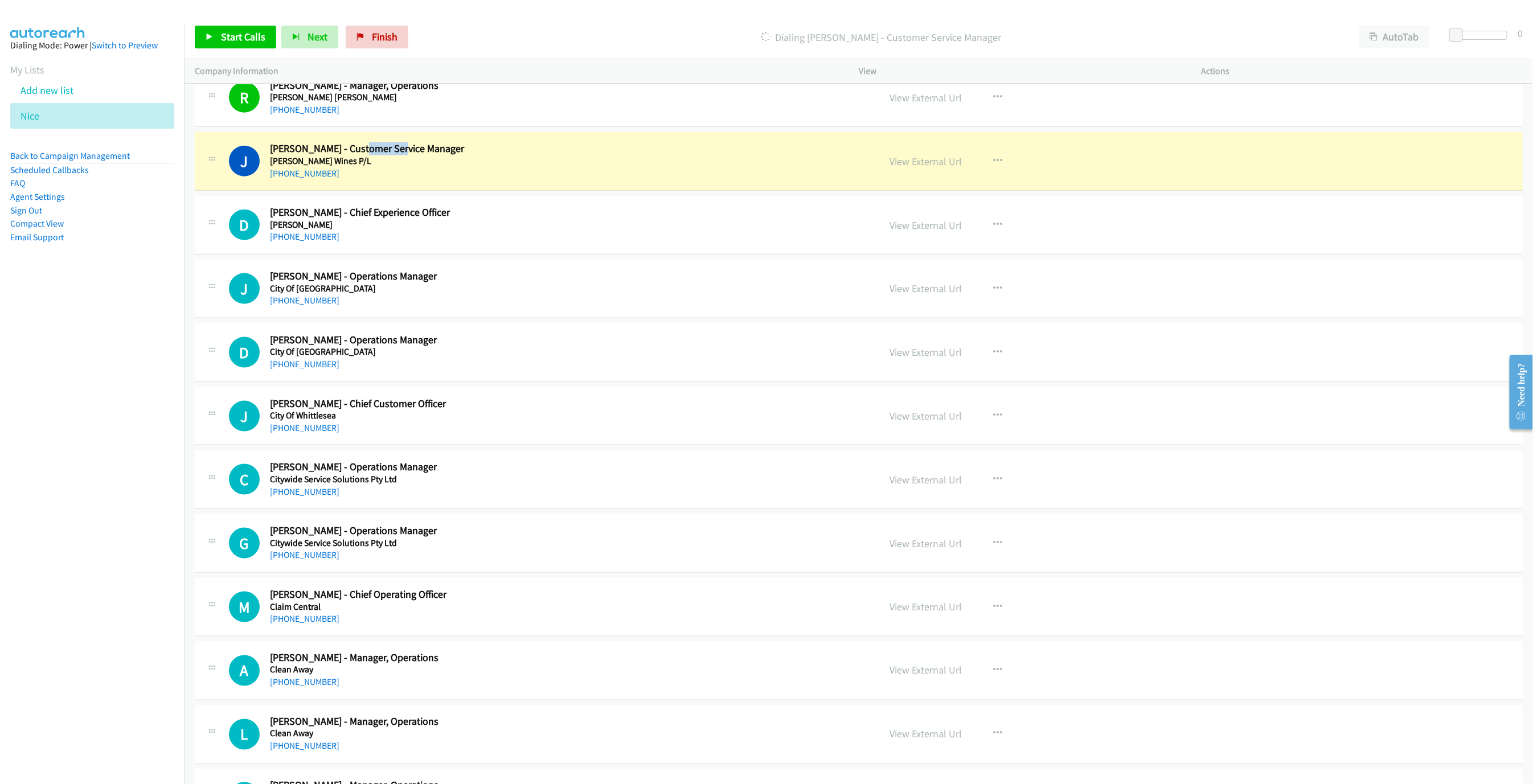
drag, startPoint x: 877, startPoint y: 154, endPoint x: 896, endPoint y: 158, distance: 19.4
click at [880, 154] on div "View External Url View External Url Schedule/Manage Callback Start Calls Here R…" at bounding box center [1056, 161] width 353 height 37
click at [933, 168] on link "View External Url" at bounding box center [925, 162] width 72 height 13
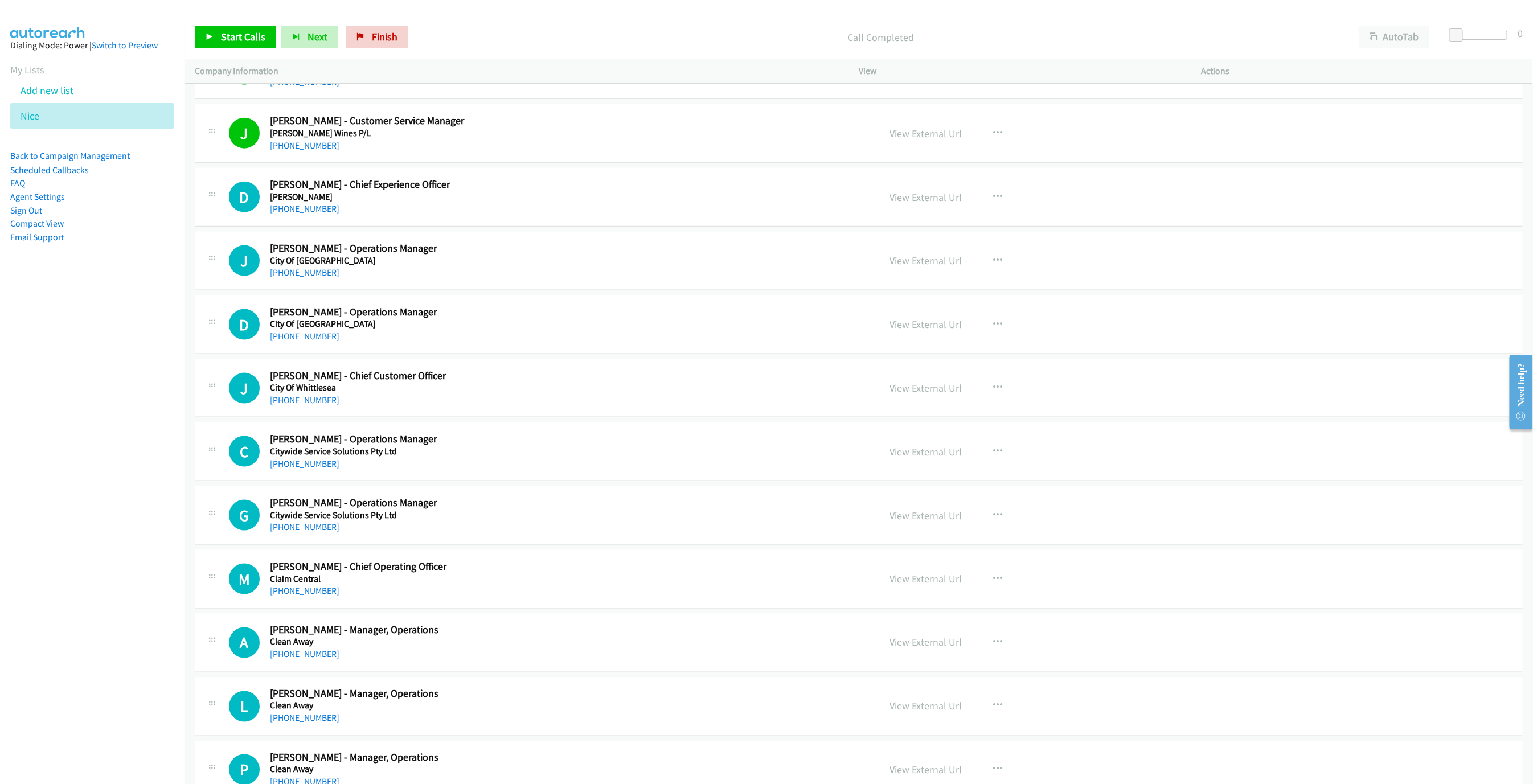
scroll to position [1059, 0]
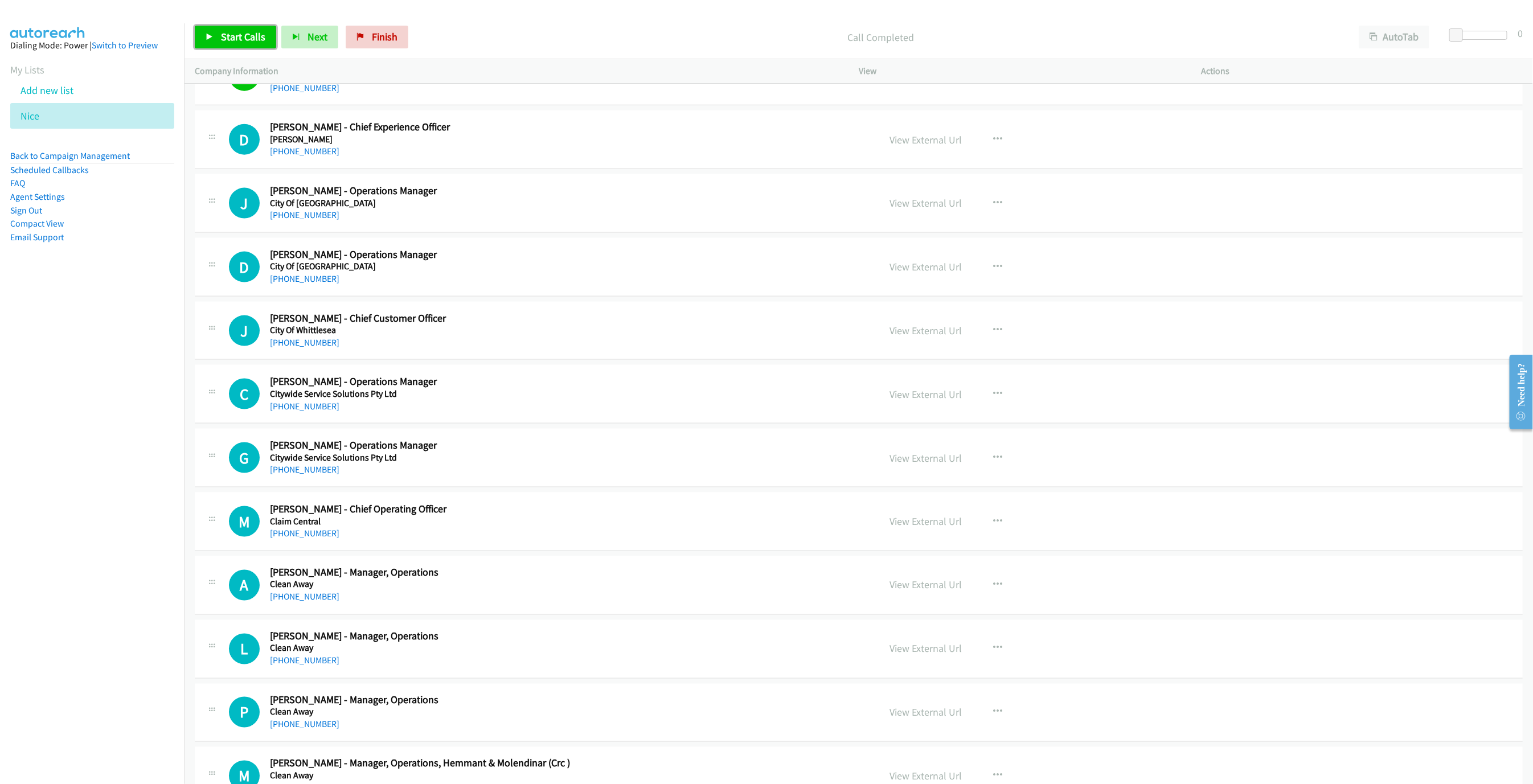
click at [235, 34] on span "Start Calls" at bounding box center [243, 37] width 45 height 13
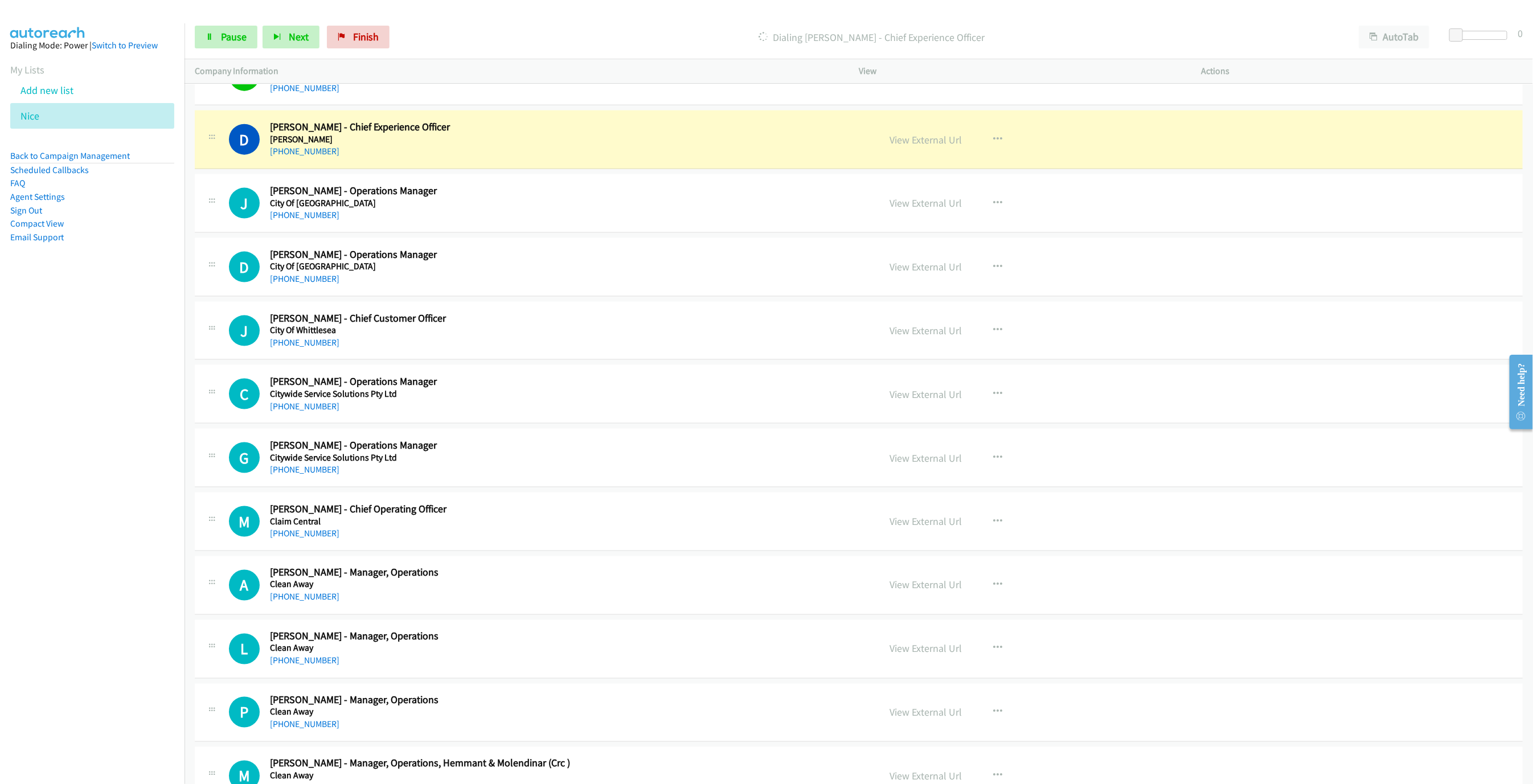
scroll to position [1093, 0]
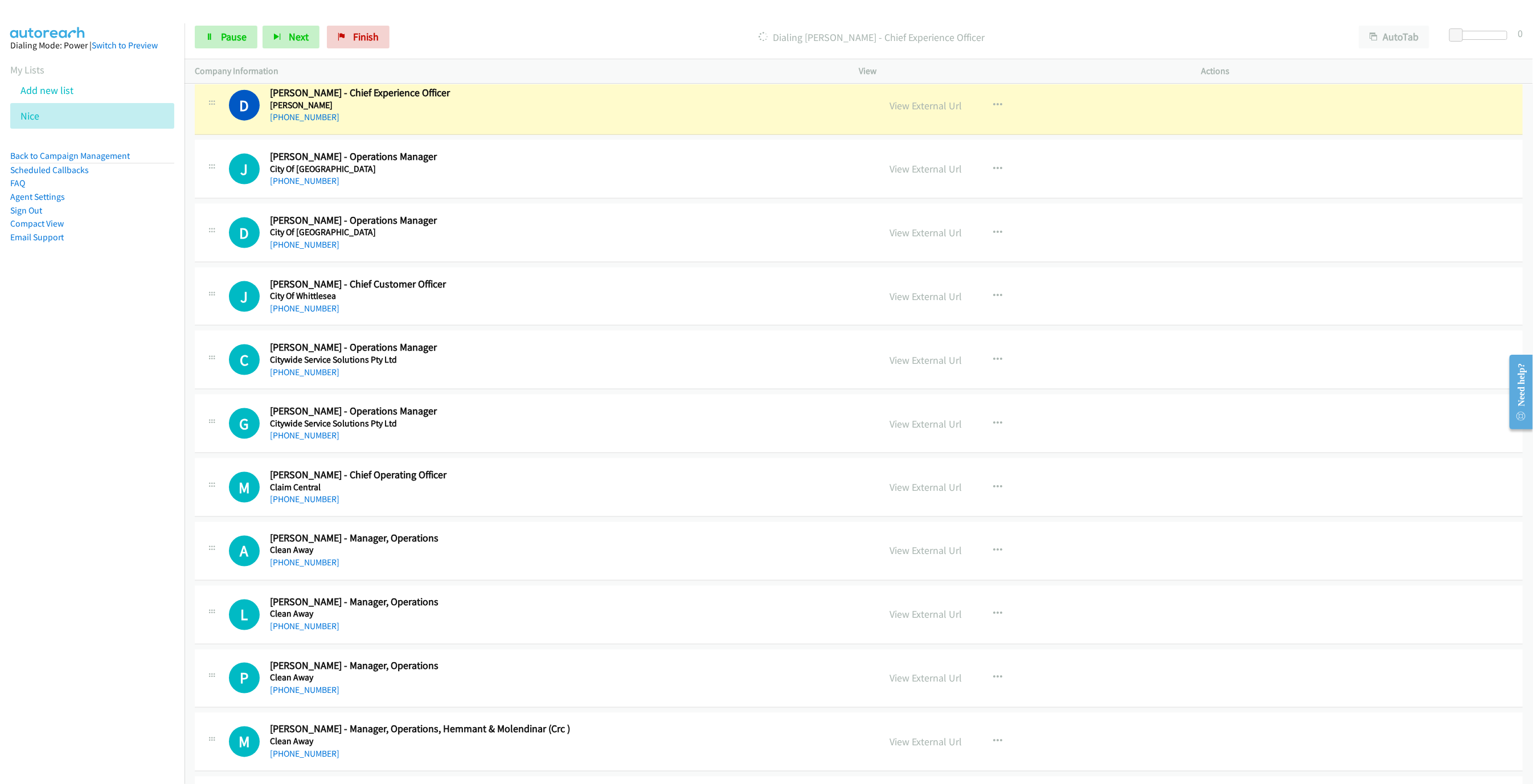
click at [929, 101] on div "View External Url View External Url Schedule/Manage Callback Start Calls Here R…" at bounding box center [1056, 105] width 353 height 37
click at [918, 108] on link "View External Url" at bounding box center [925, 105] width 72 height 13
click at [224, 32] on span "Pause" at bounding box center [233, 37] width 26 height 13
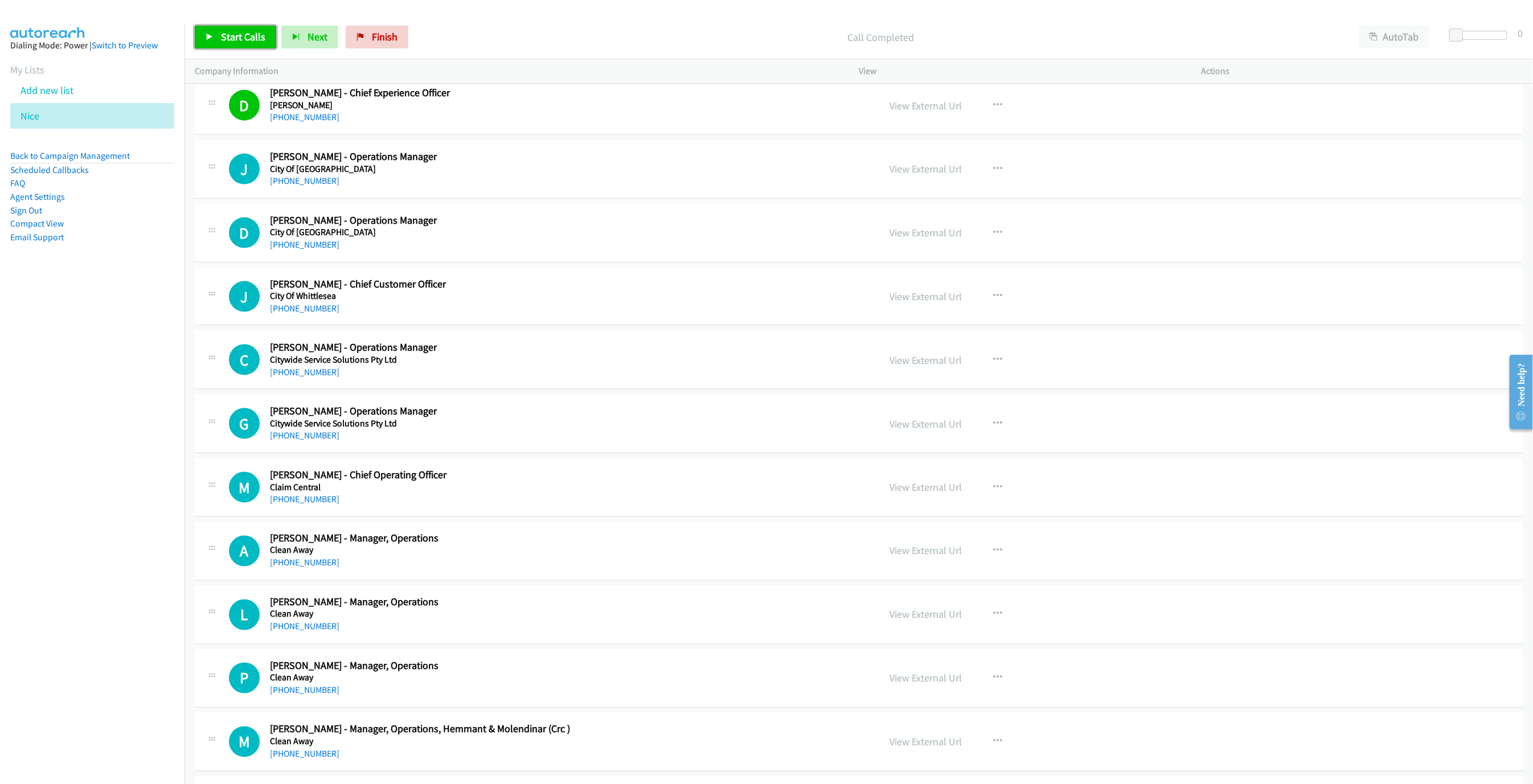
click at [244, 36] on span "Start Calls" at bounding box center [243, 37] width 45 height 13
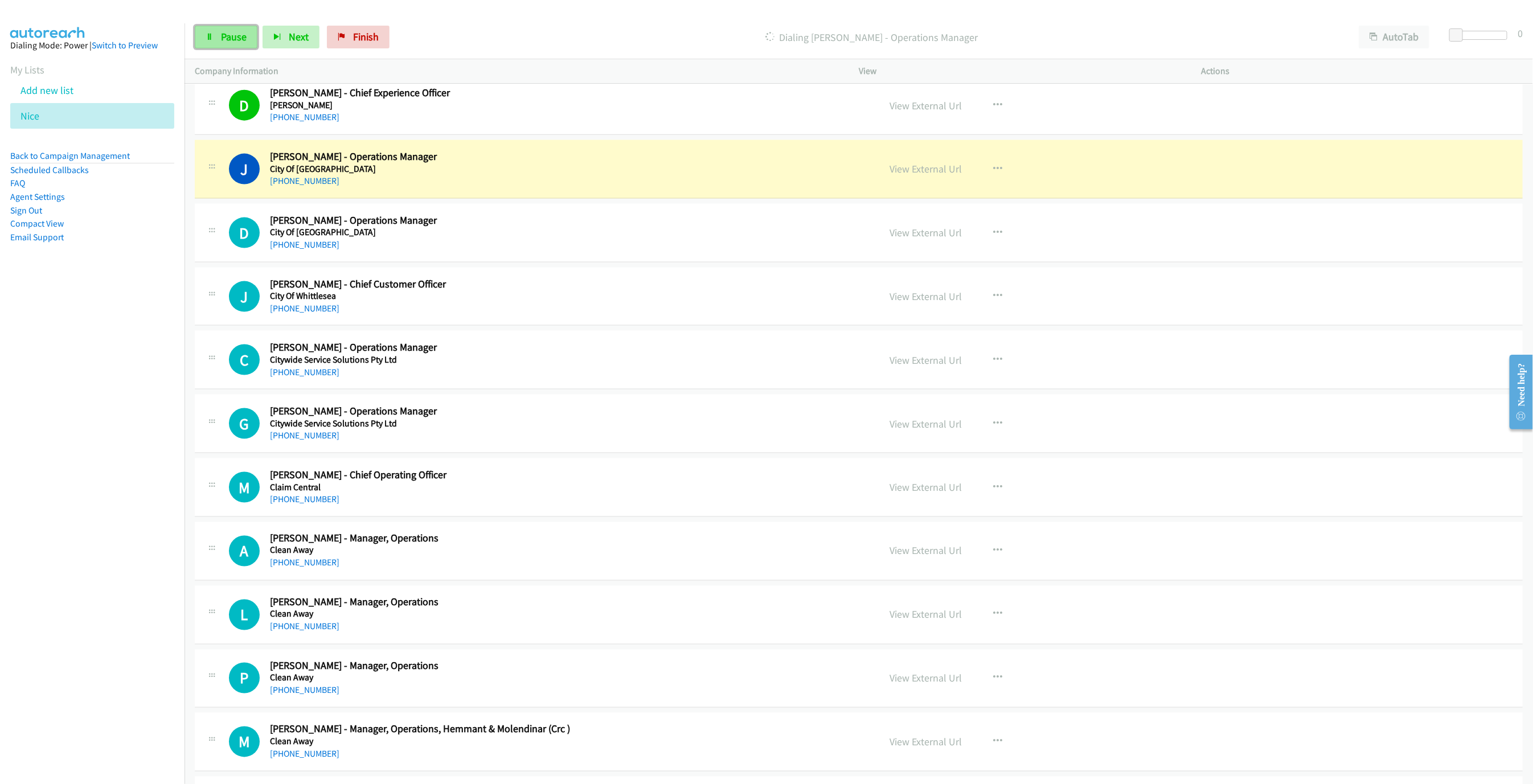
click at [219, 46] on link "Pause" at bounding box center [226, 37] width 62 height 22
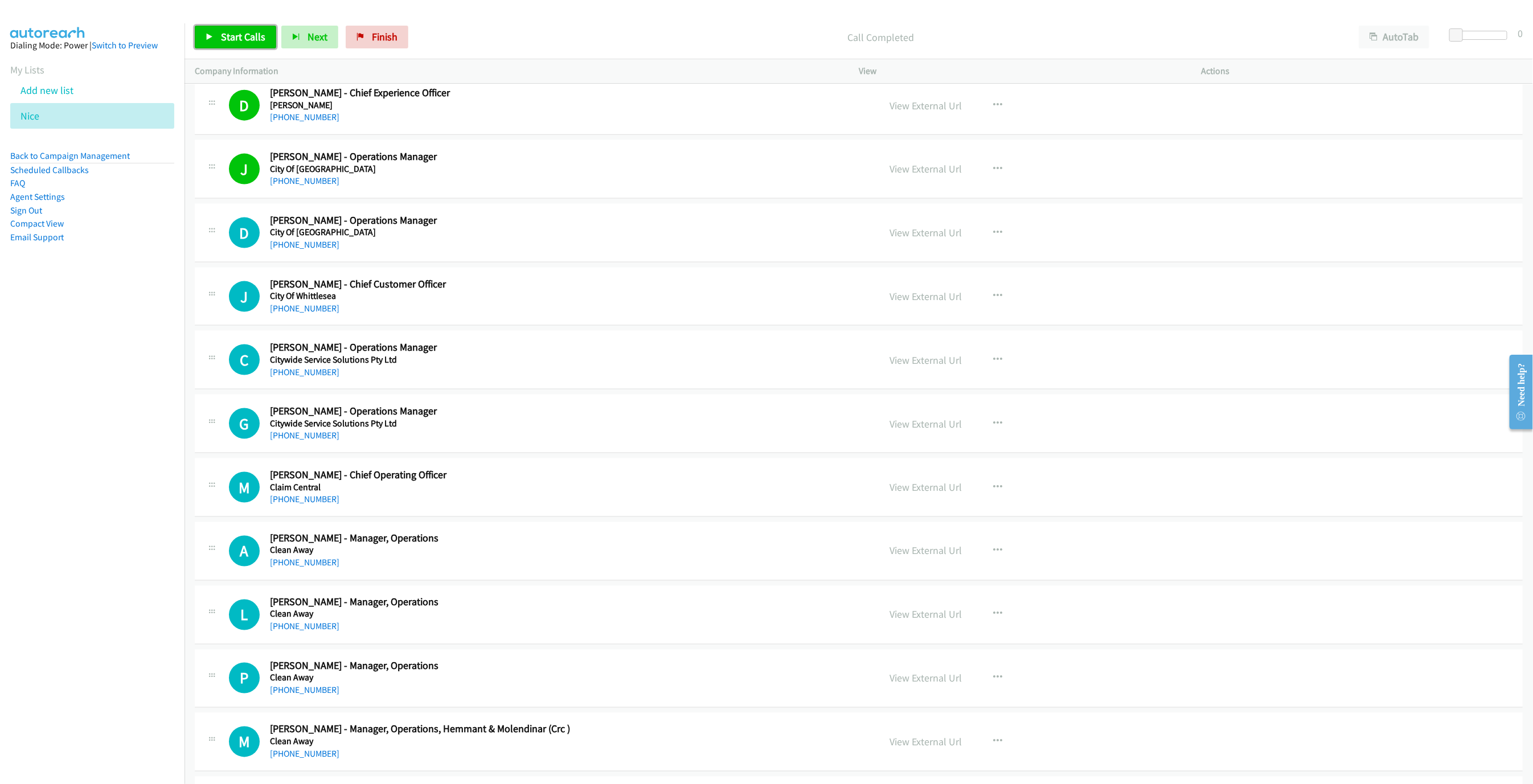
click at [221, 37] on span "Start Calls" at bounding box center [243, 37] width 45 height 13
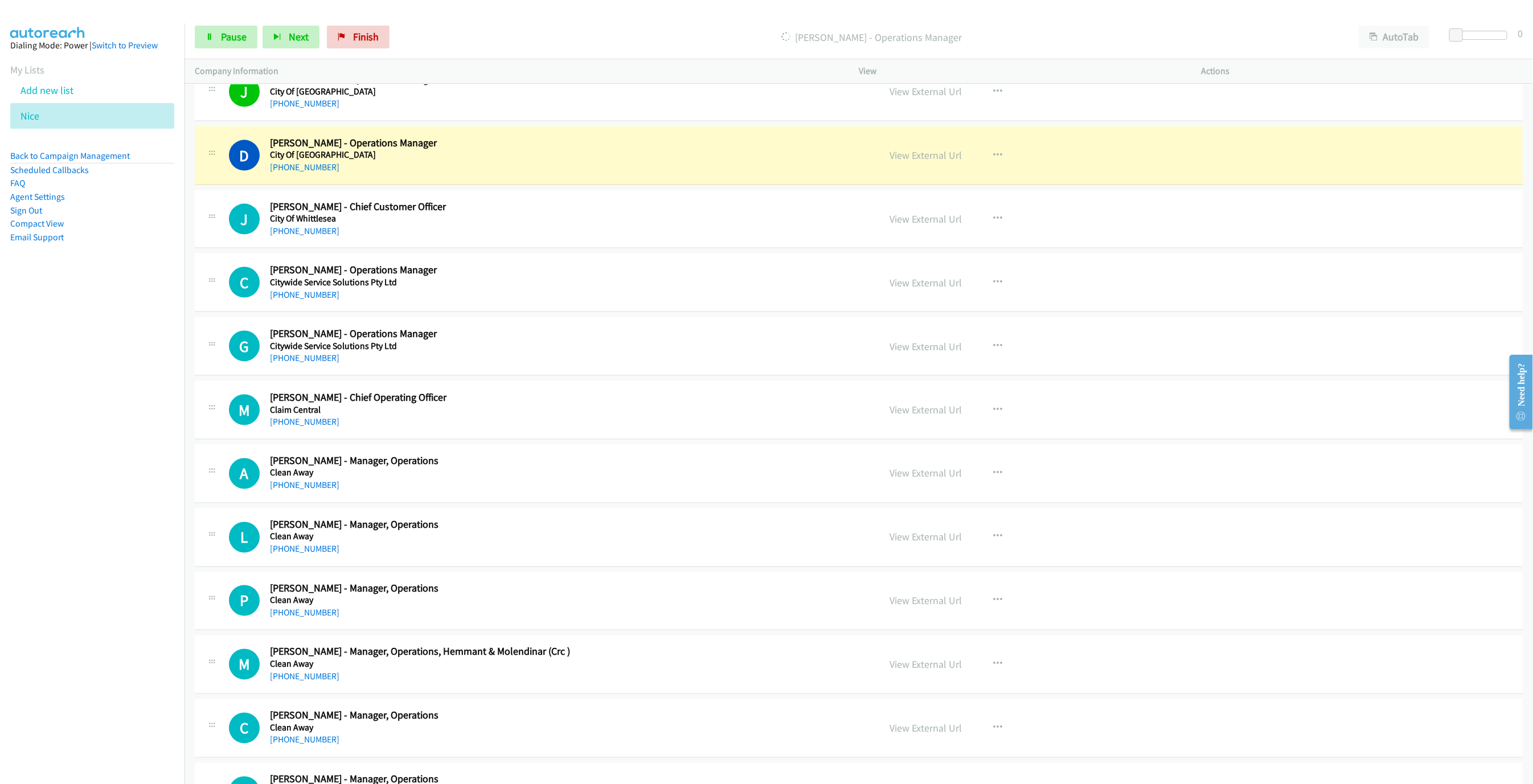
scroll to position [1179, 0]
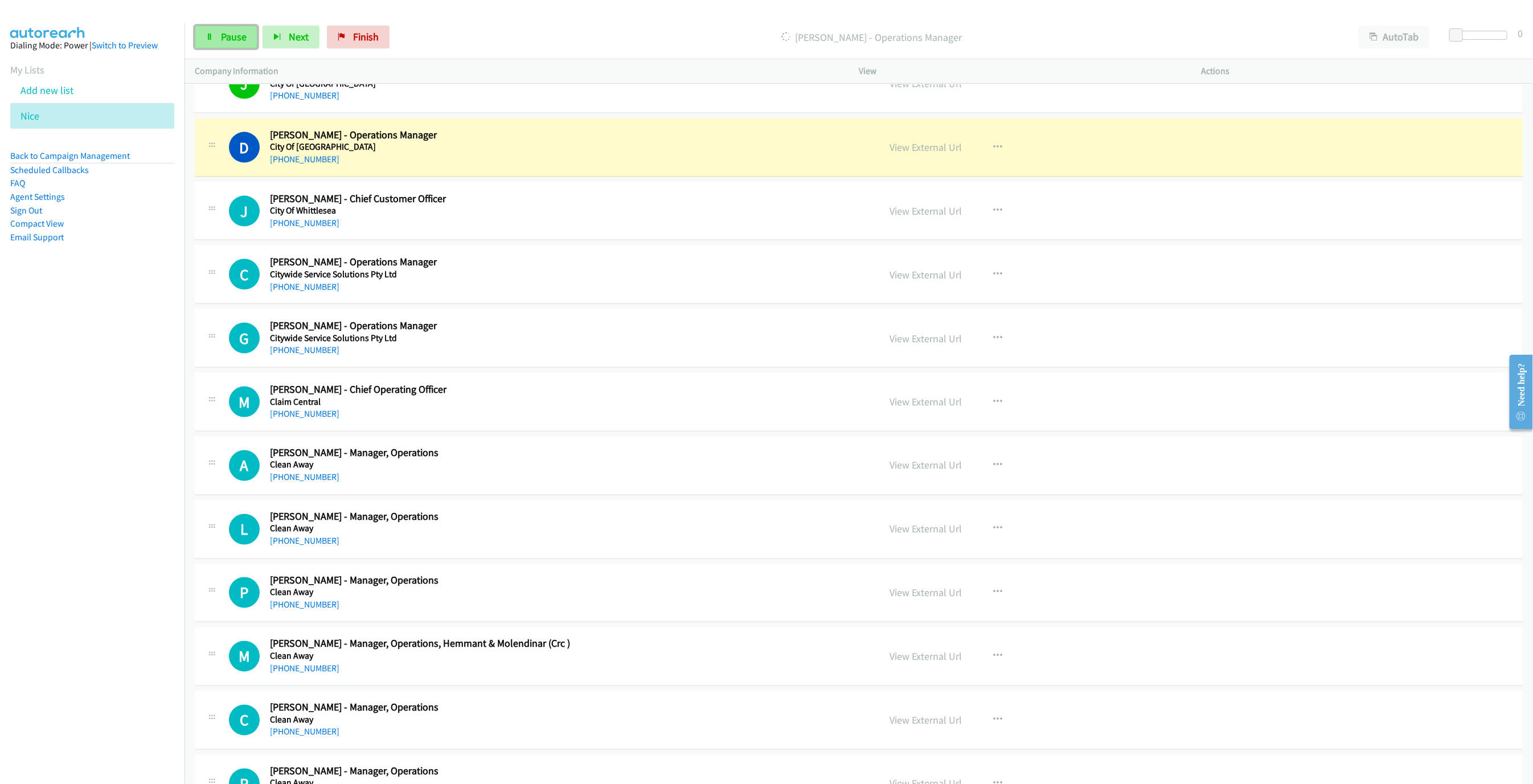
click at [198, 39] on link "Pause" at bounding box center [226, 37] width 62 height 22
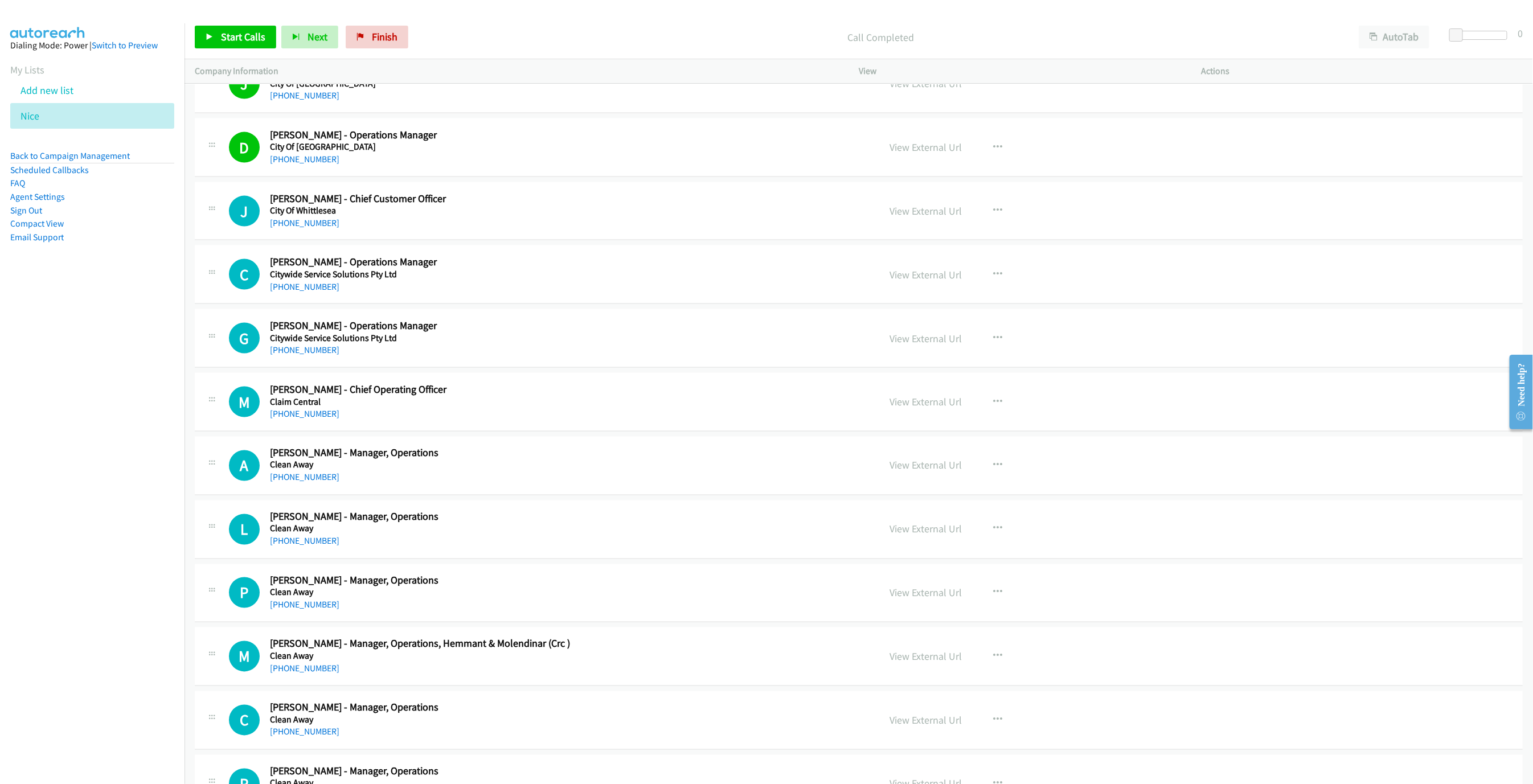
drag, startPoint x: 230, startPoint y: 24, endPoint x: 221, endPoint y: 50, distance: 27.5
click at [230, 25] on div "Start Calls Pause Next Finish Call Completed AutoTab AutoTab 0" at bounding box center [858, 37] width 1349 height 44
click at [221, 50] on div "Start Calls Pause Next Finish Call Completed AutoTab AutoTab 0" at bounding box center [858, 37] width 1349 height 44
click at [227, 29] on link "Start Calls" at bounding box center [236, 37] width 81 height 22
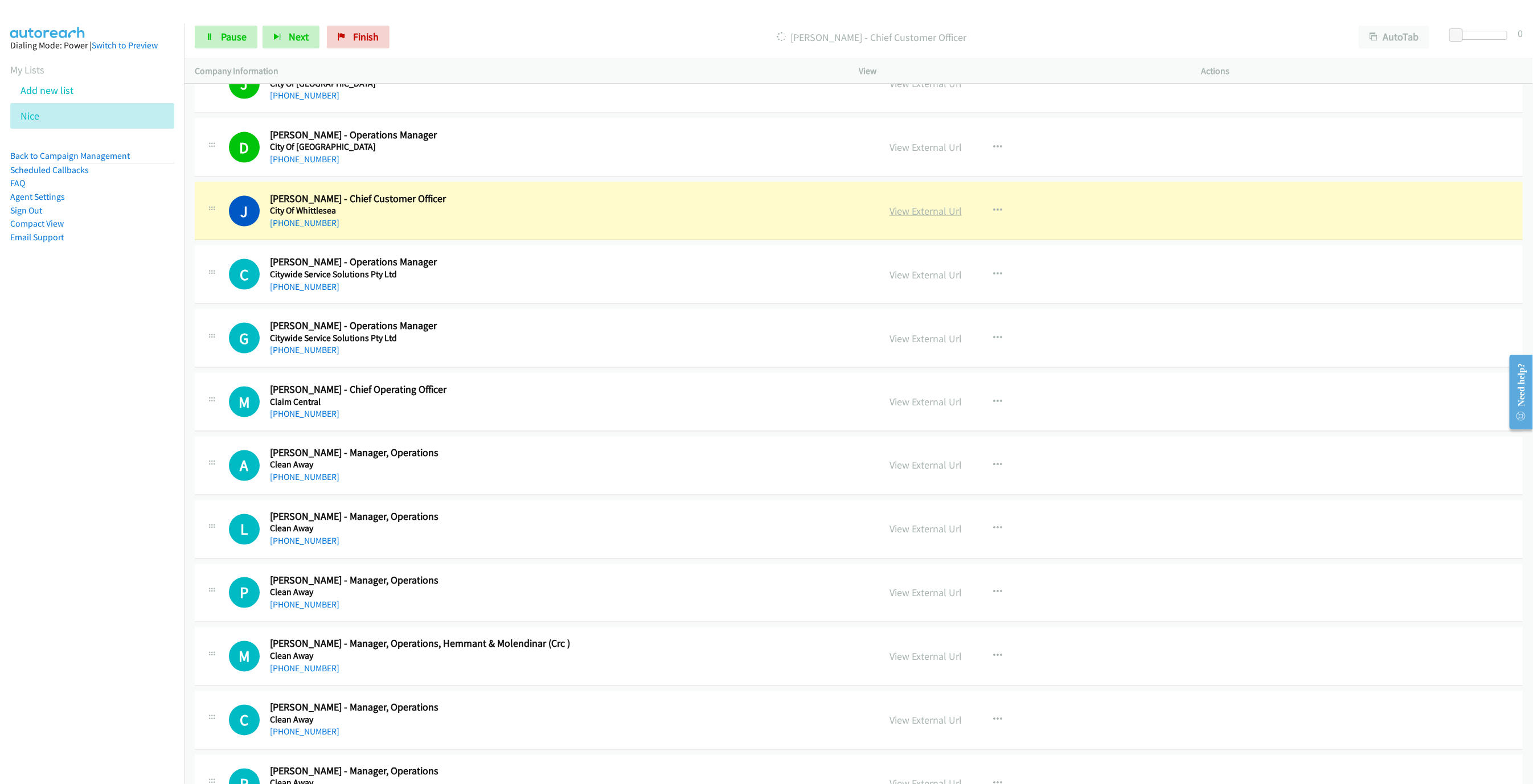
click at [926, 217] on link "View External Url" at bounding box center [925, 211] width 72 height 13
click at [235, 38] on span "Pause" at bounding box center [233, 37] width 26 height 13
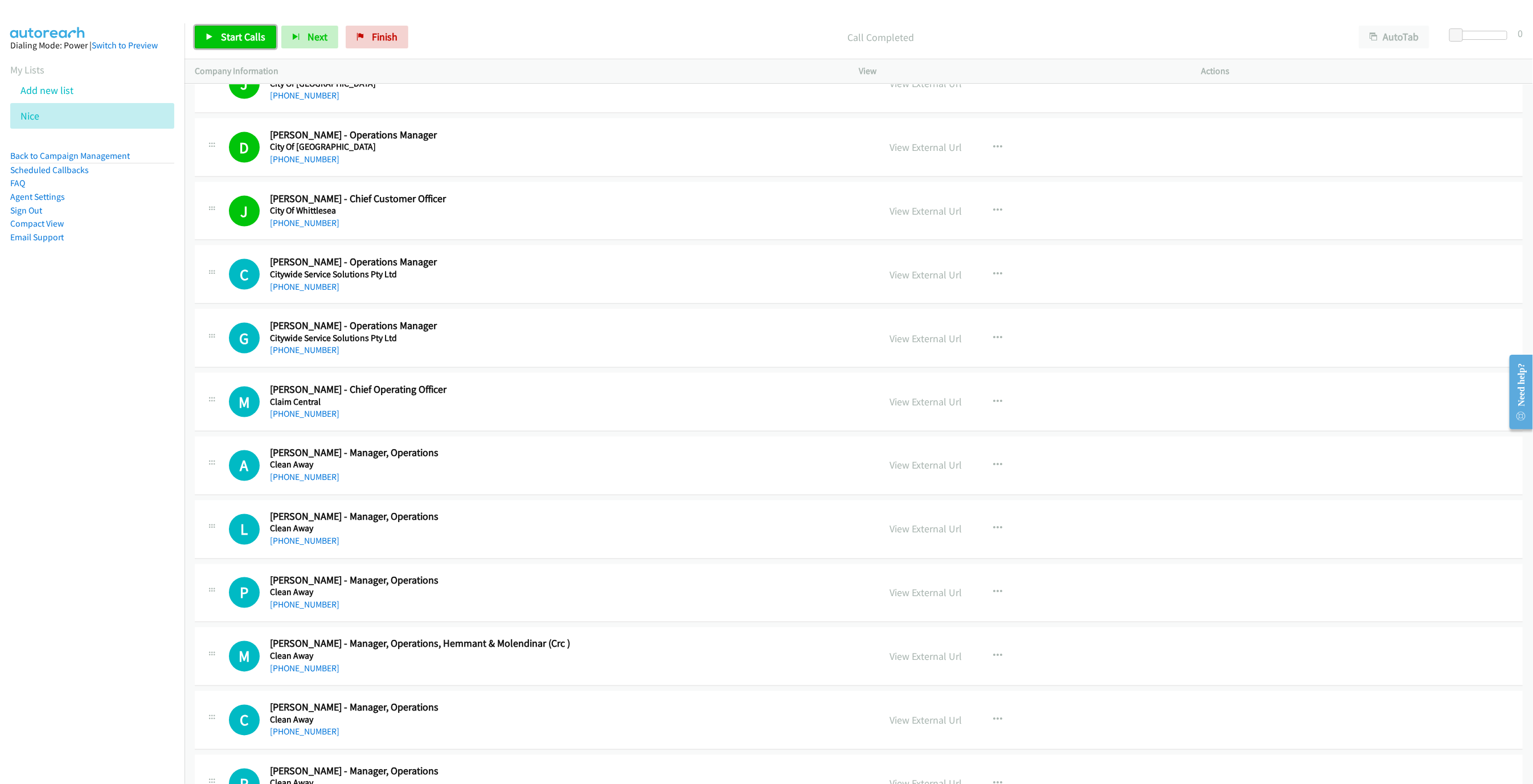
click at [232, 26] on link "Start Calls" at bounding box center [236, 37] width 81 height 22
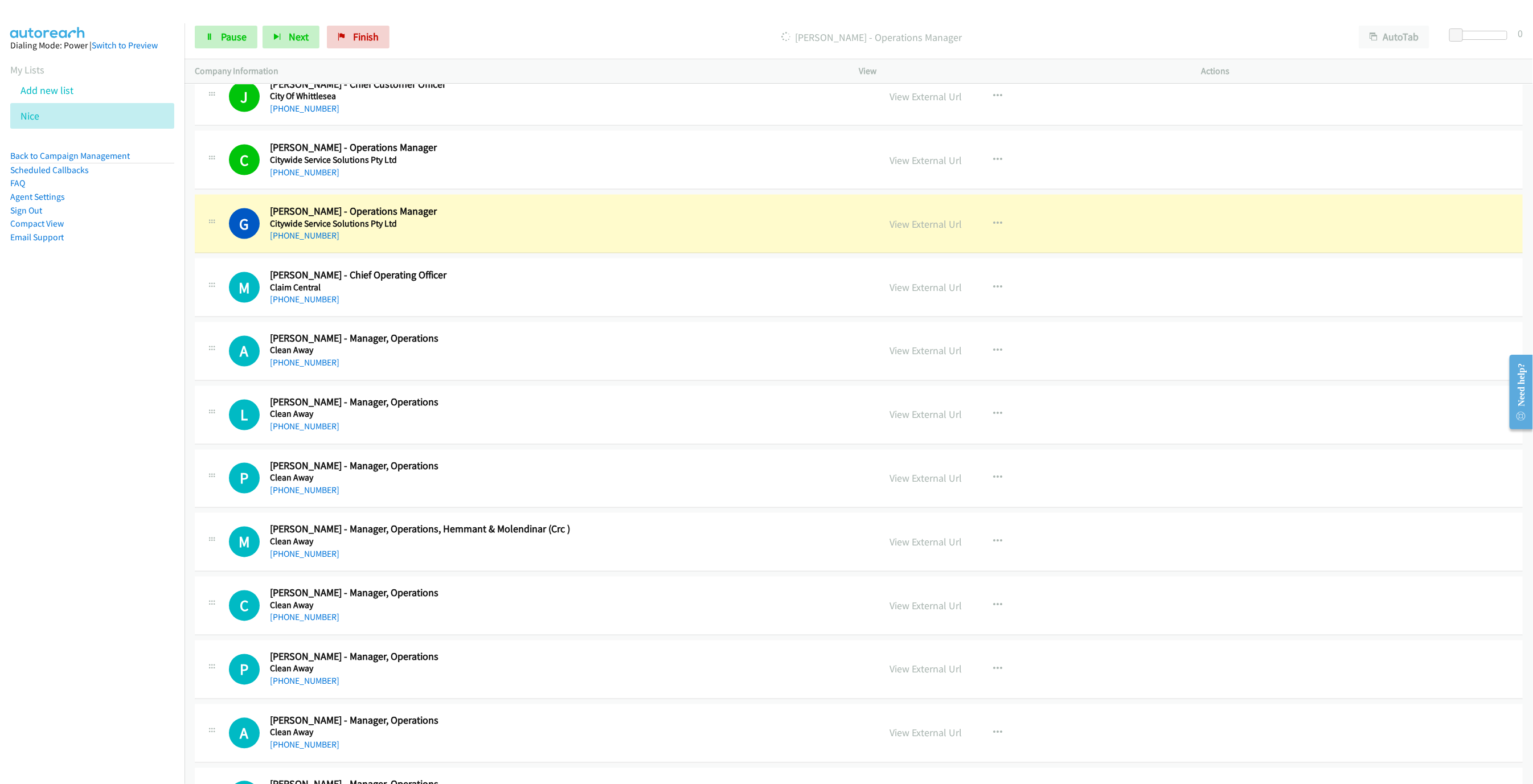
scroll to position [1349, 0]
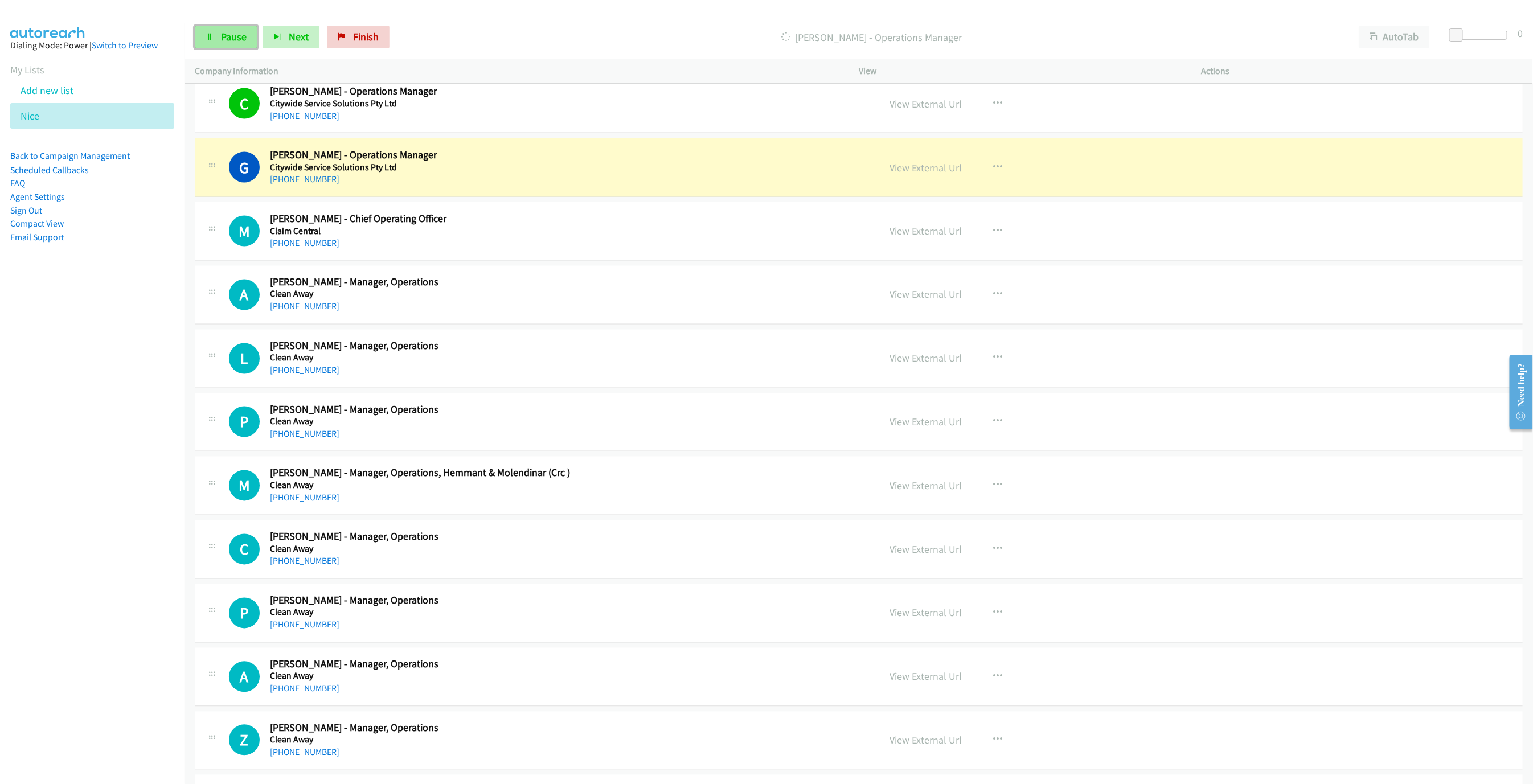
click at [232, 42] on span "Pause" at bounding box center [233, 37] width 26 height 13
click at [897, 174] on link "View External Url" at bounding box center [925, 168] width 72 height 13
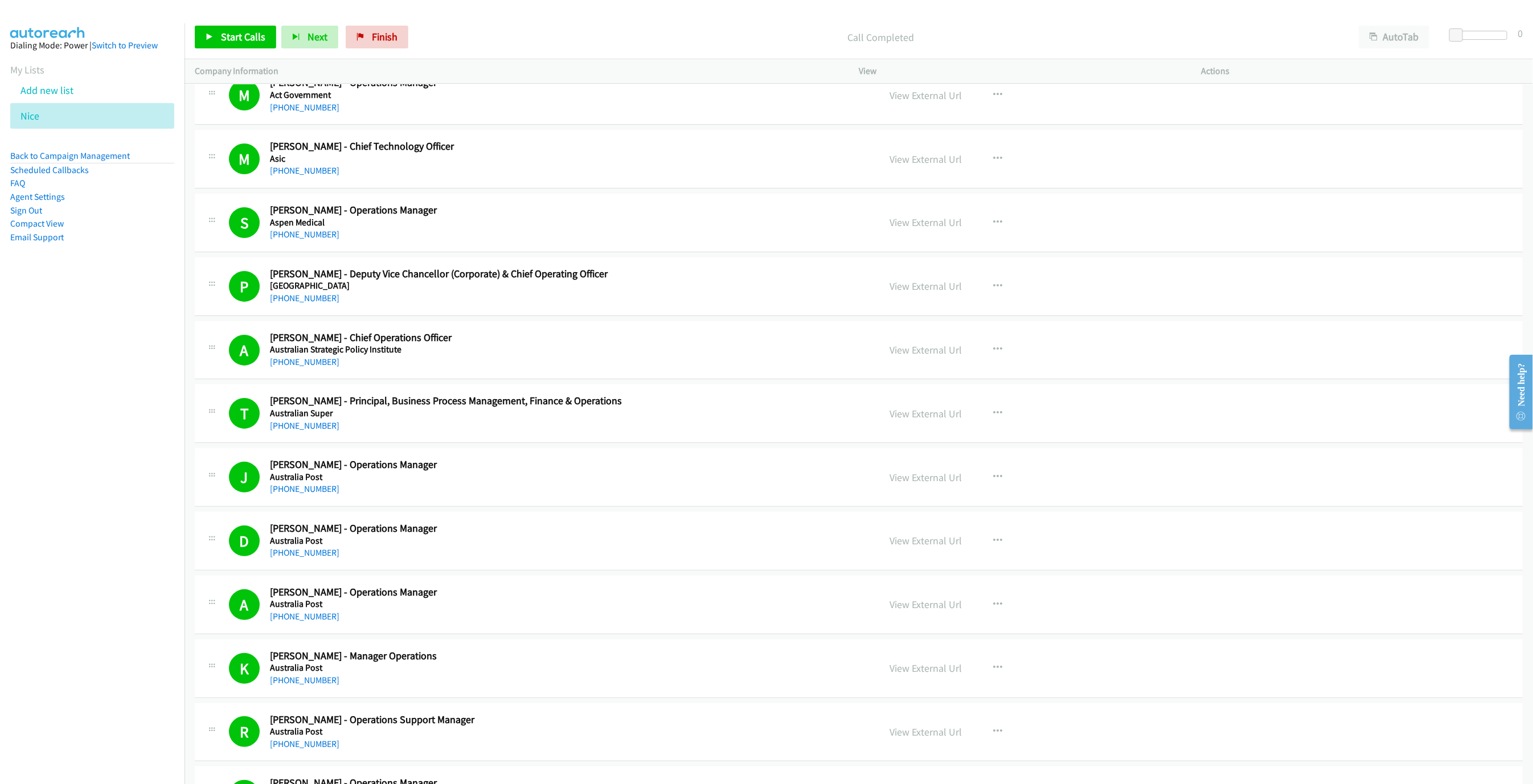
scroll to position [0, 0]
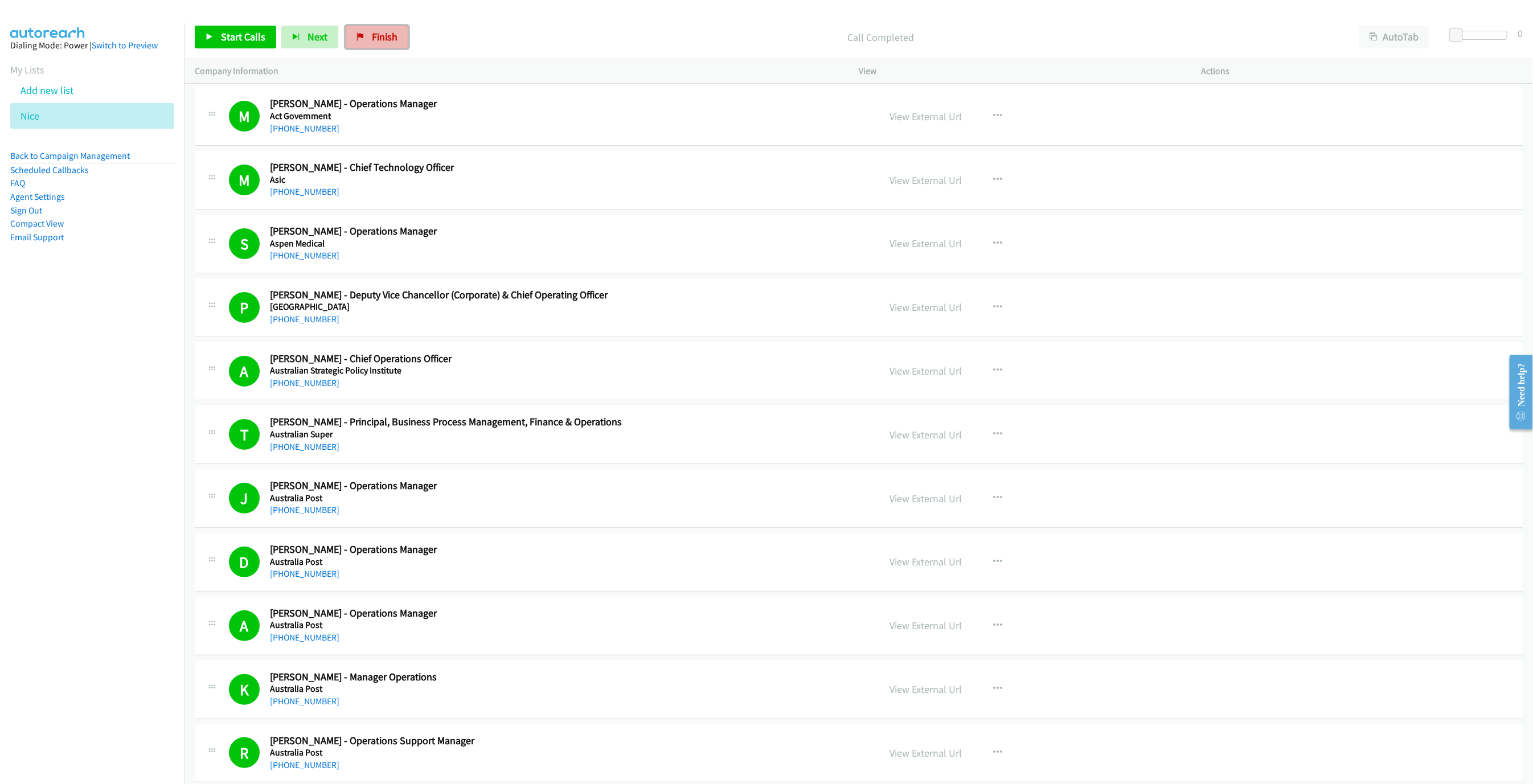
click at [386, 41] on span "Finish" at bounding box center [384, 37] width 26 height 13
